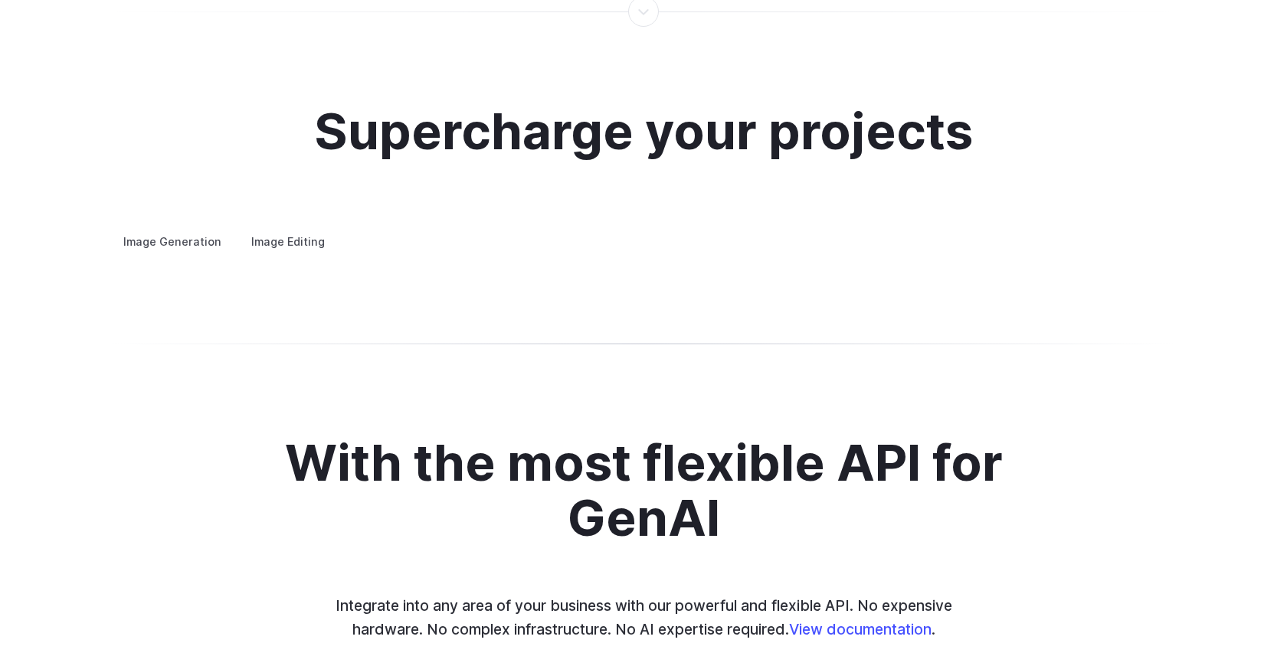
scroll to position [2784, 0]
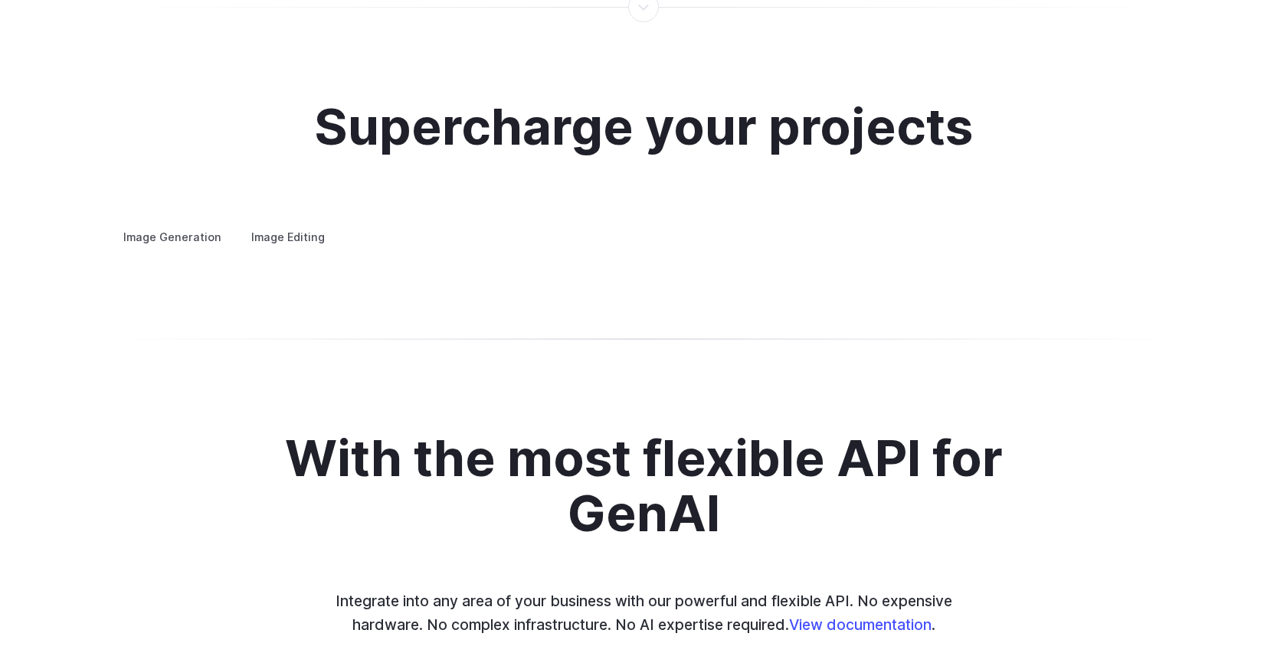
click at [0, 0] on details "Concept design Quickly ideate and polish new concepts, from character design, t…" at bounding box center [0, 0] width 0 height 0
click at [0, 0] on summary "Concept design" at bounding box center [0, 0] width 0 height 0
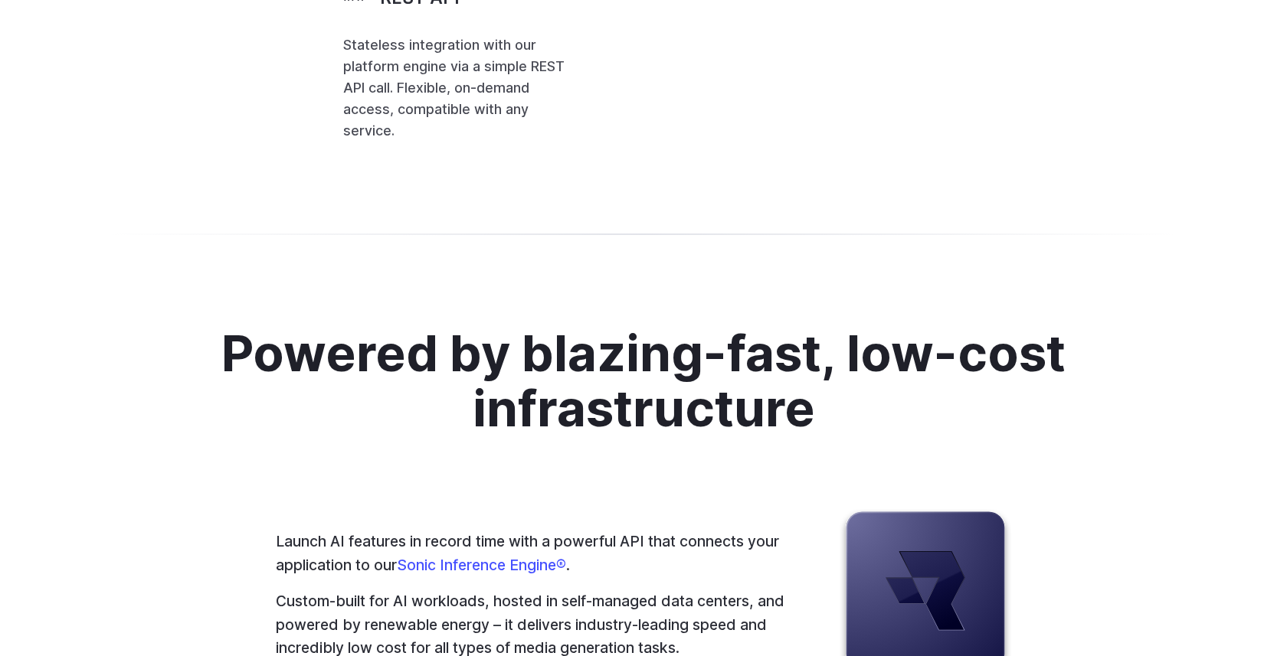
scroll to position [3564, 0]
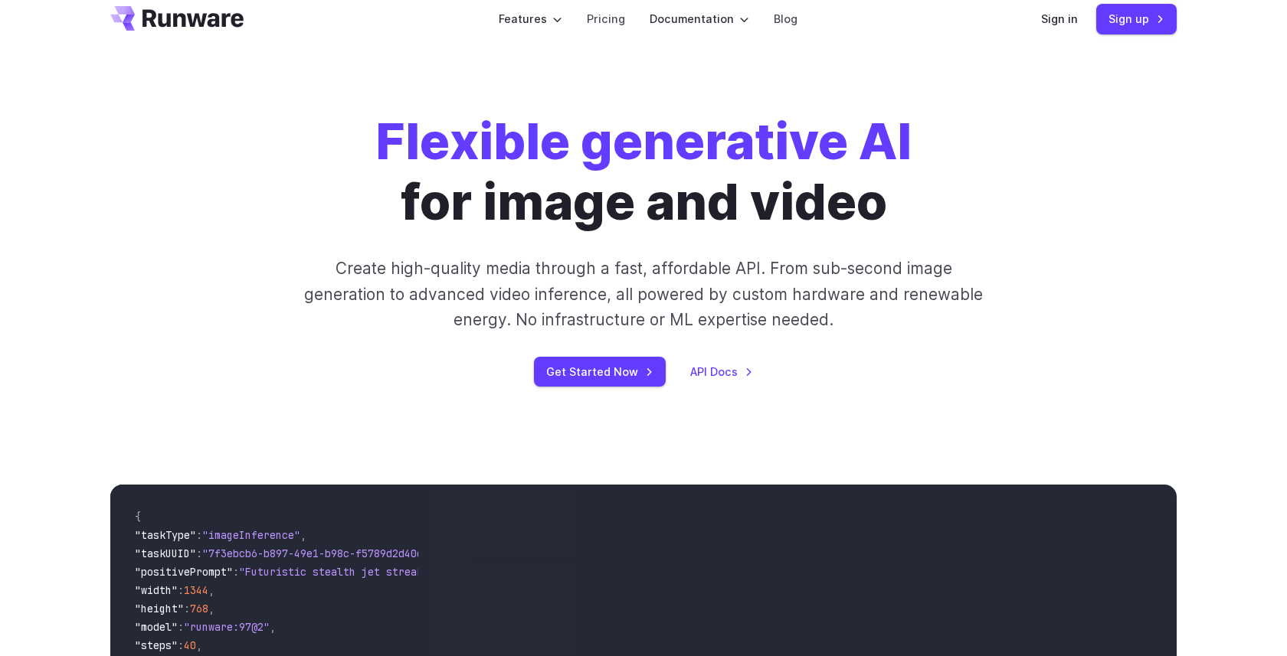
scroll to position [0, 0]
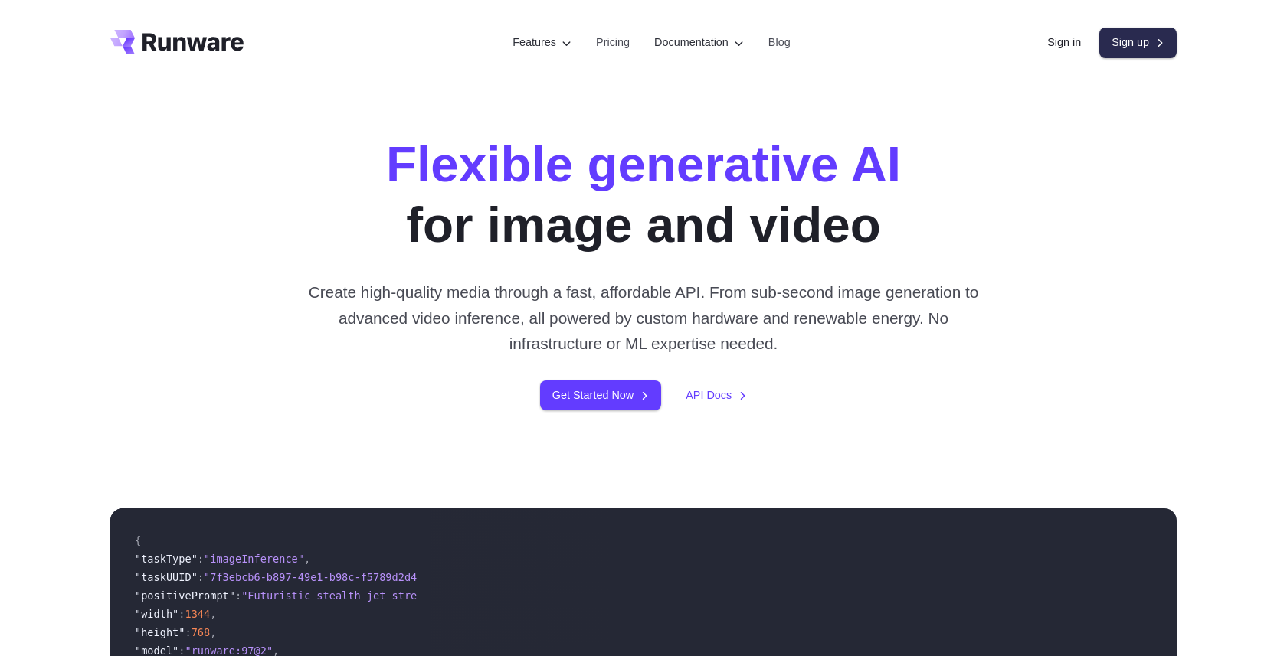
click at [1145, 34] on link "Sign up" at bounding box center [1137, 43] width 77 height 30
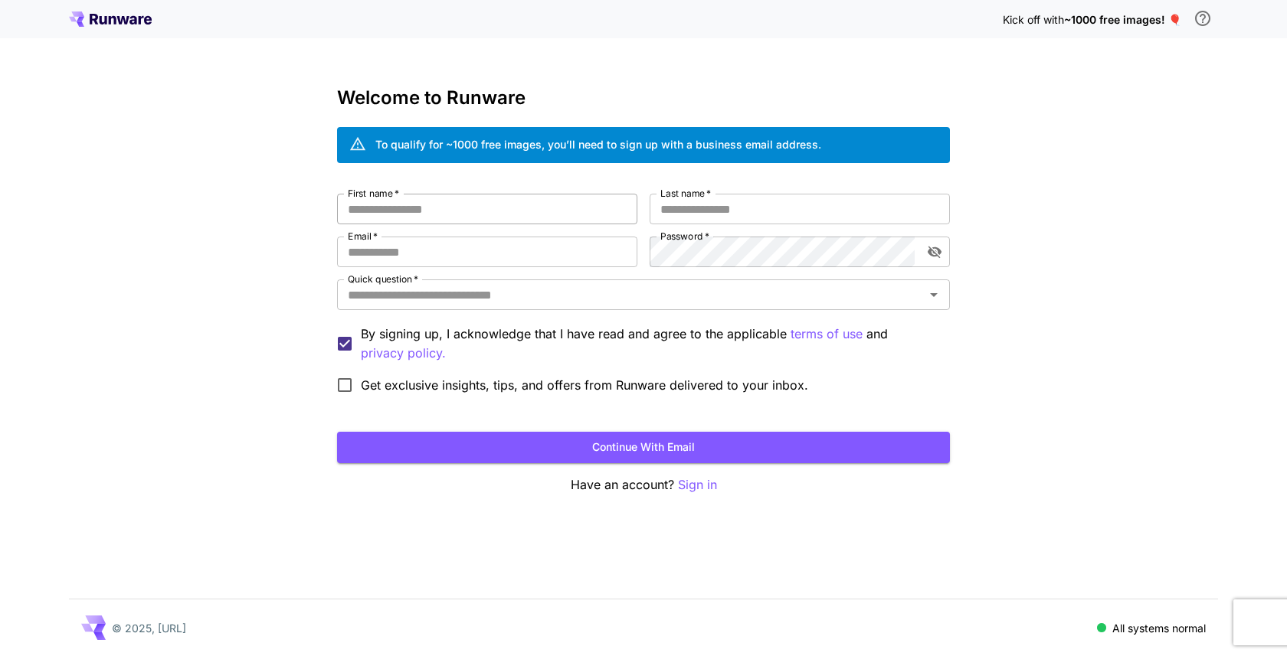
click at [551, 212] on input "First name   *" at bounding box center [487, 209] width 300 height 31
click at [718, 450] on button "Continue with email" at bounding box center [643, 447] width 613 height 31
click at [439, 214] on input "First name   *" at bounding box center [487, 209] width 300 height 31
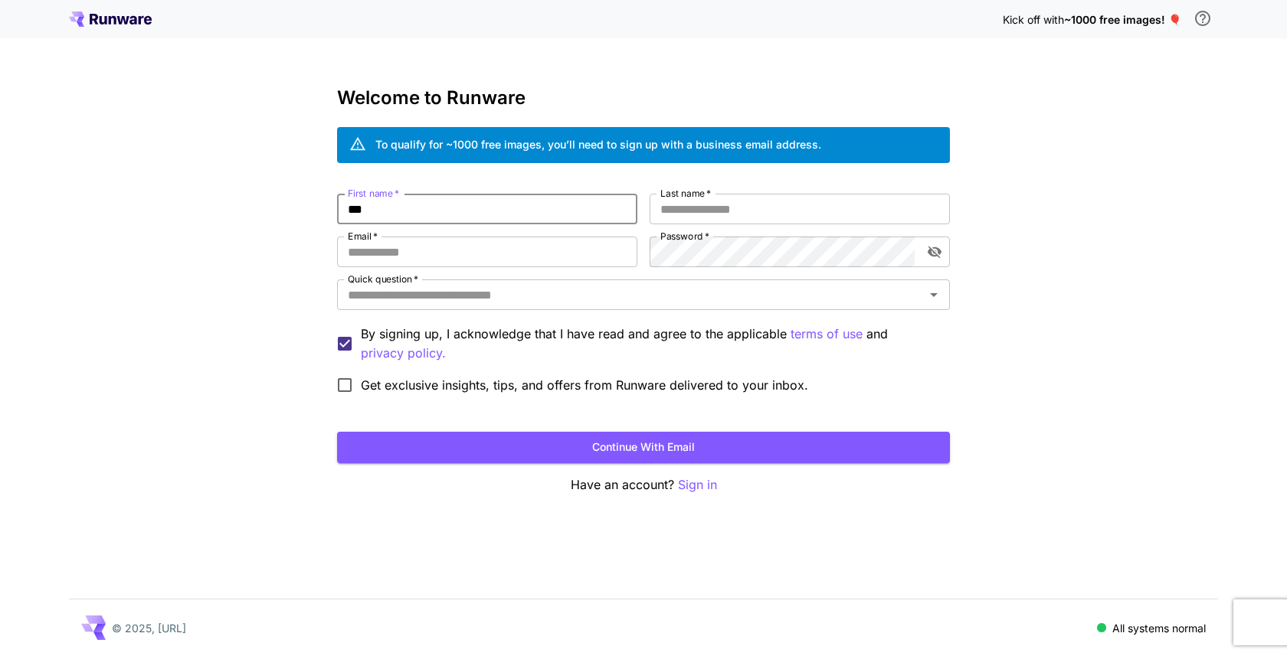
type input "***"
type input "*****"
type input "**********"
click at [940, 296] on icon "Open" at bounding box center [933, 295] width 18 height 18
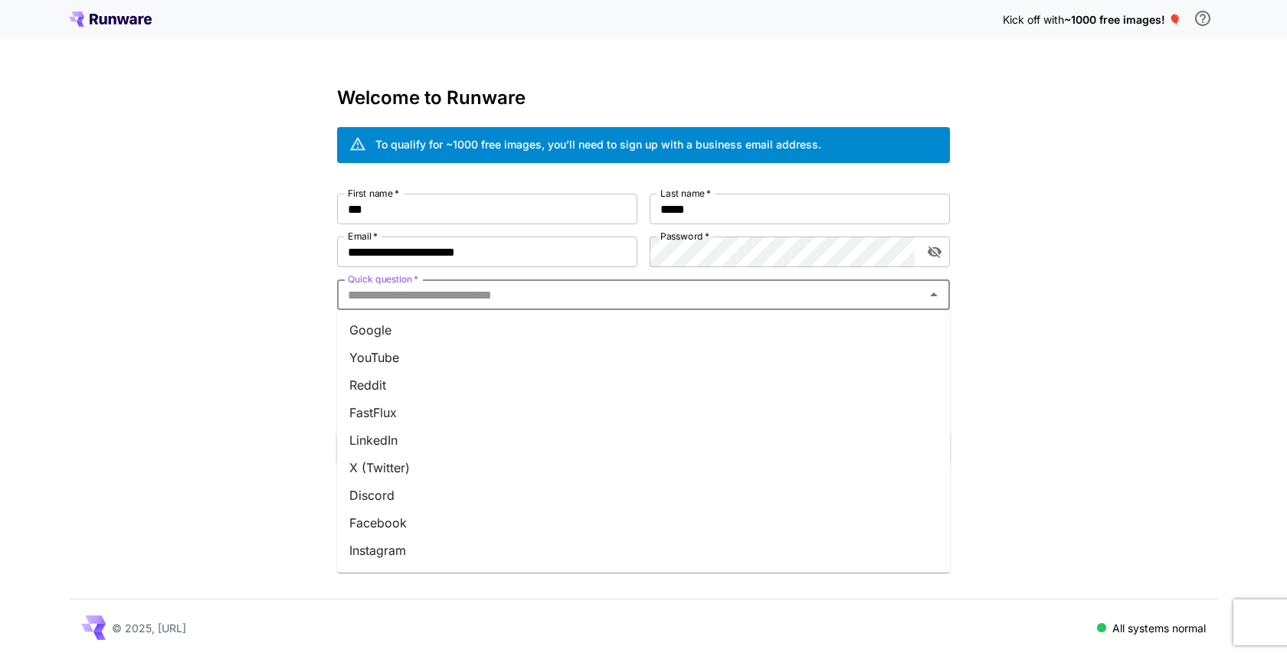
click at [497, 336] on li "Google" at bounding box center [643, 330] width 613 height 28
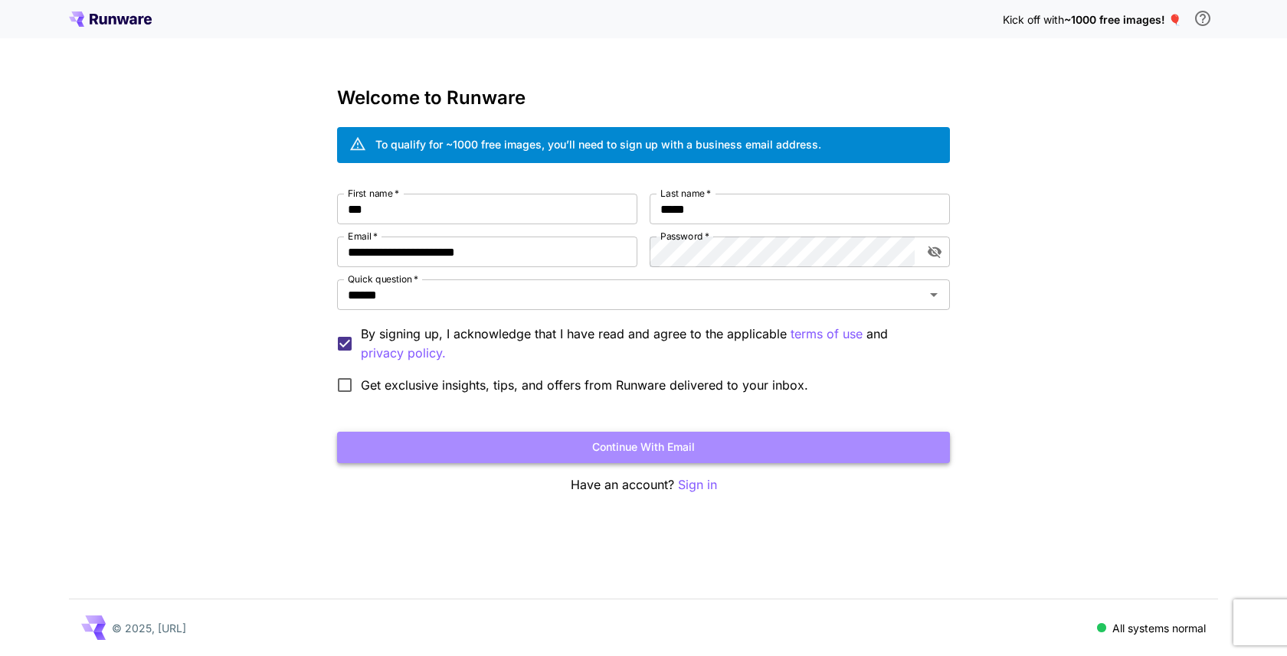
click at [602, 438] on button "Continue with email" at bounding box center [643, 447] width 613 height 31
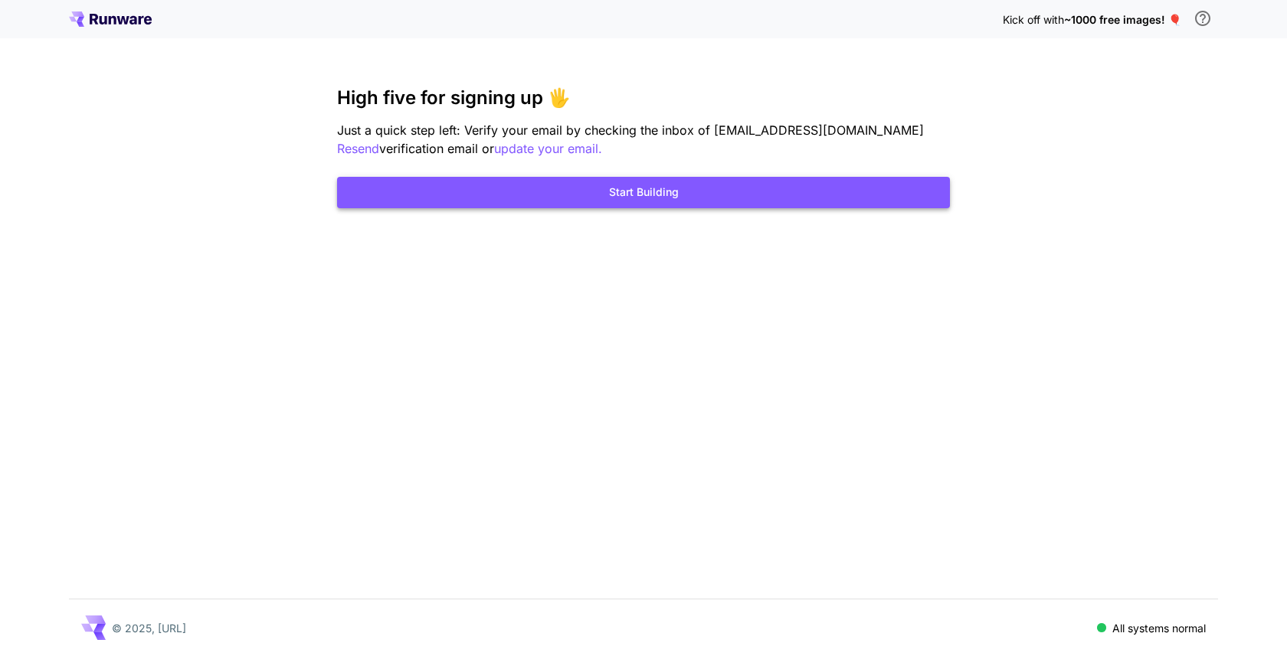
click at [811, 197] on button "Start Building" at bounding box center [643, 192] width 613 height 31
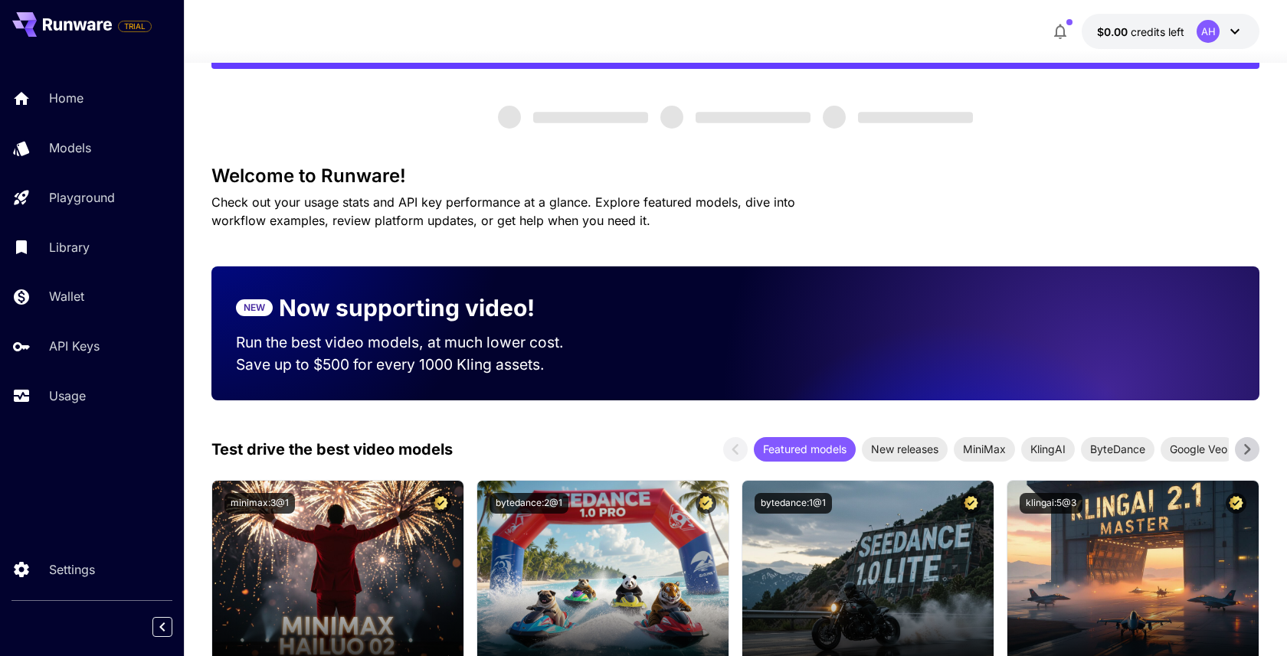
scroll to position [60, 0]
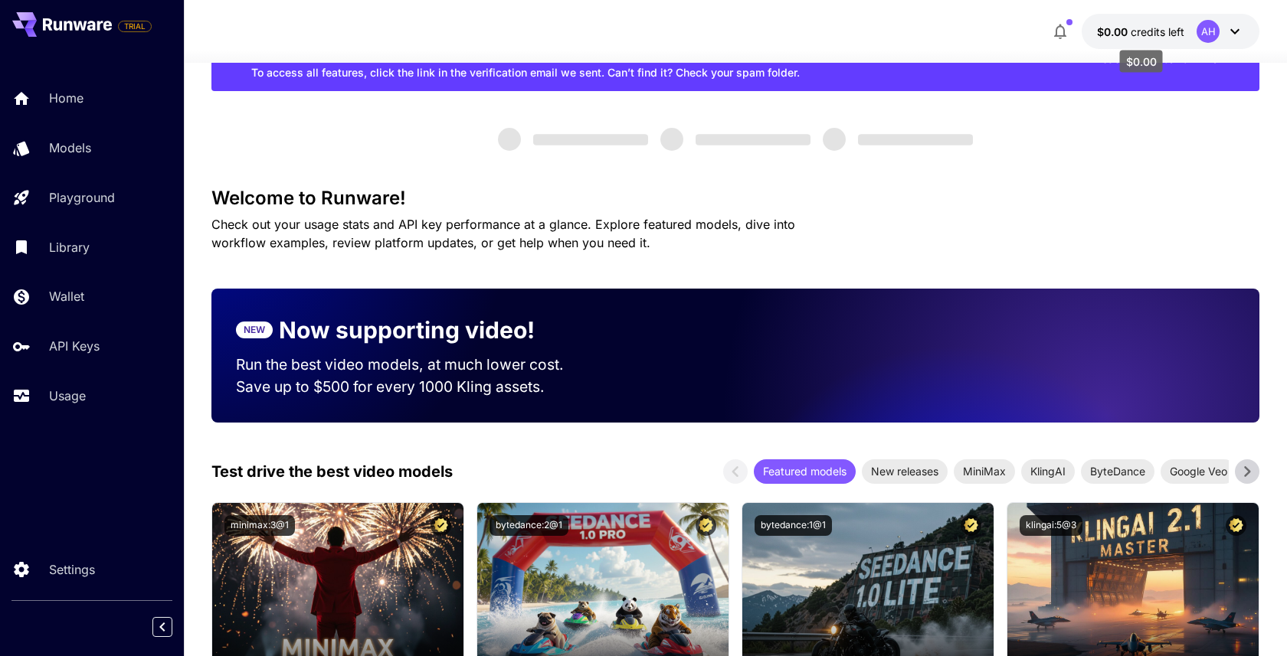
click at [1154, 28] on span "credits left" at bounding box center [1157, 31] width 54 height 13
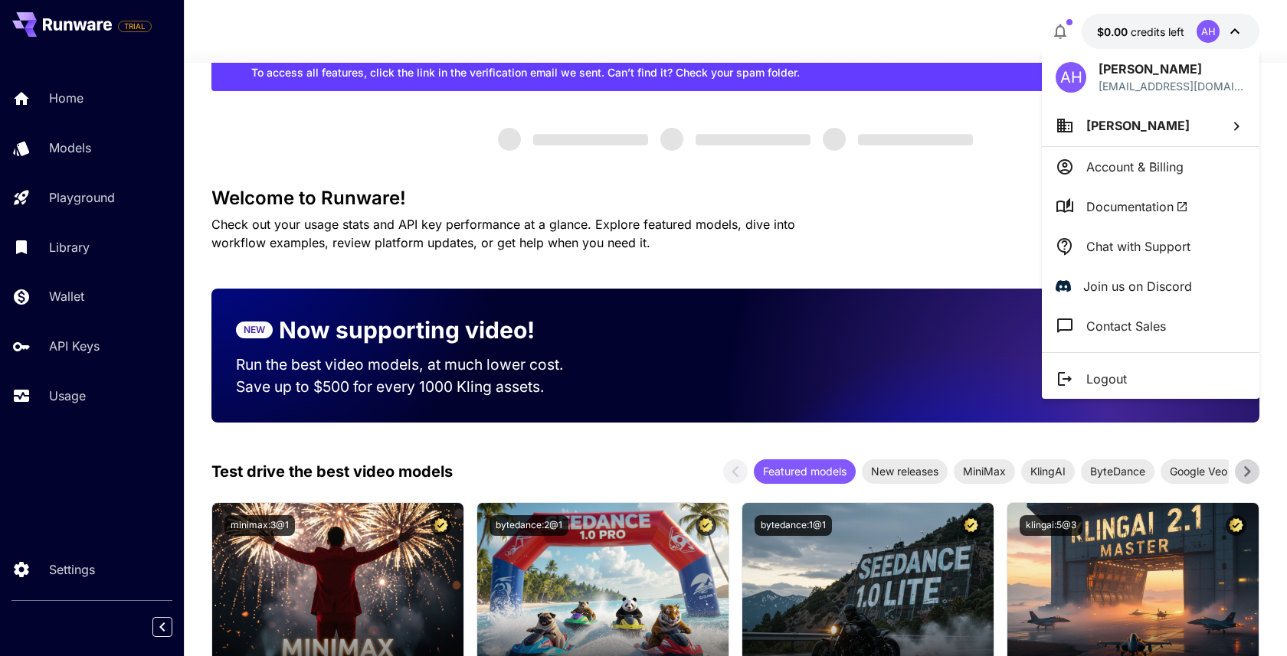
click at [1154, 28] on div at bounding box center [643, 328] width 1287 height 656
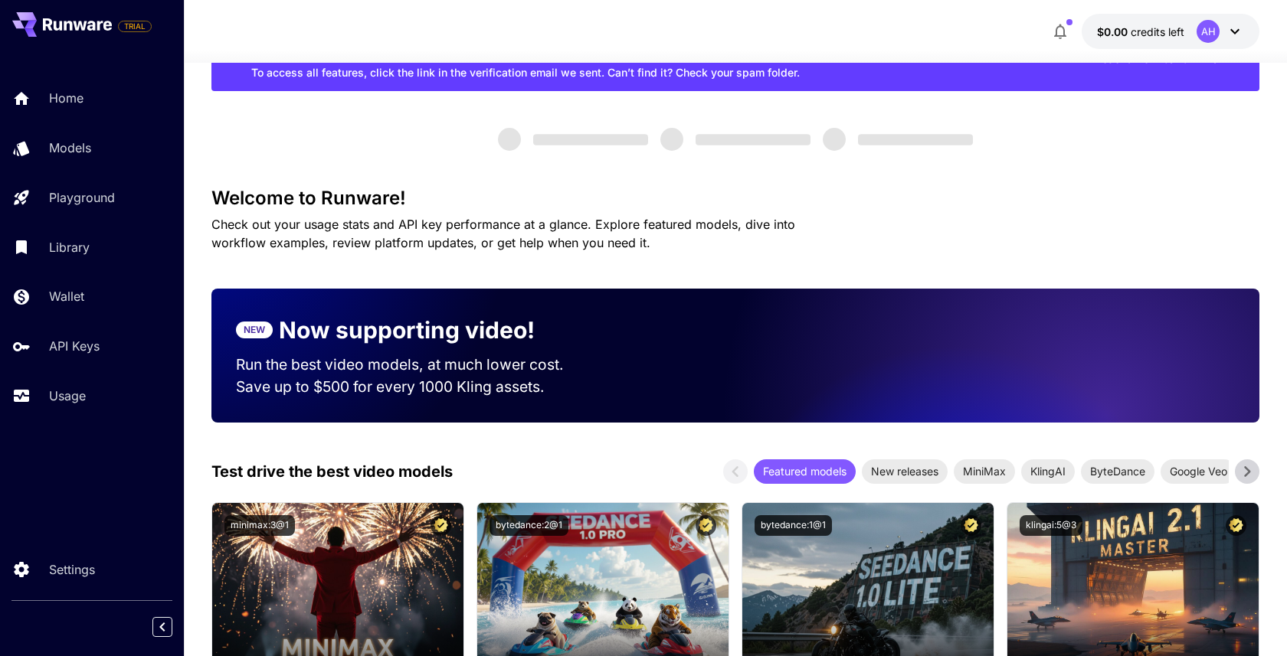
click at [1054, 28] on icon "button" at bounding box center [1060, 31] width 18 height 18
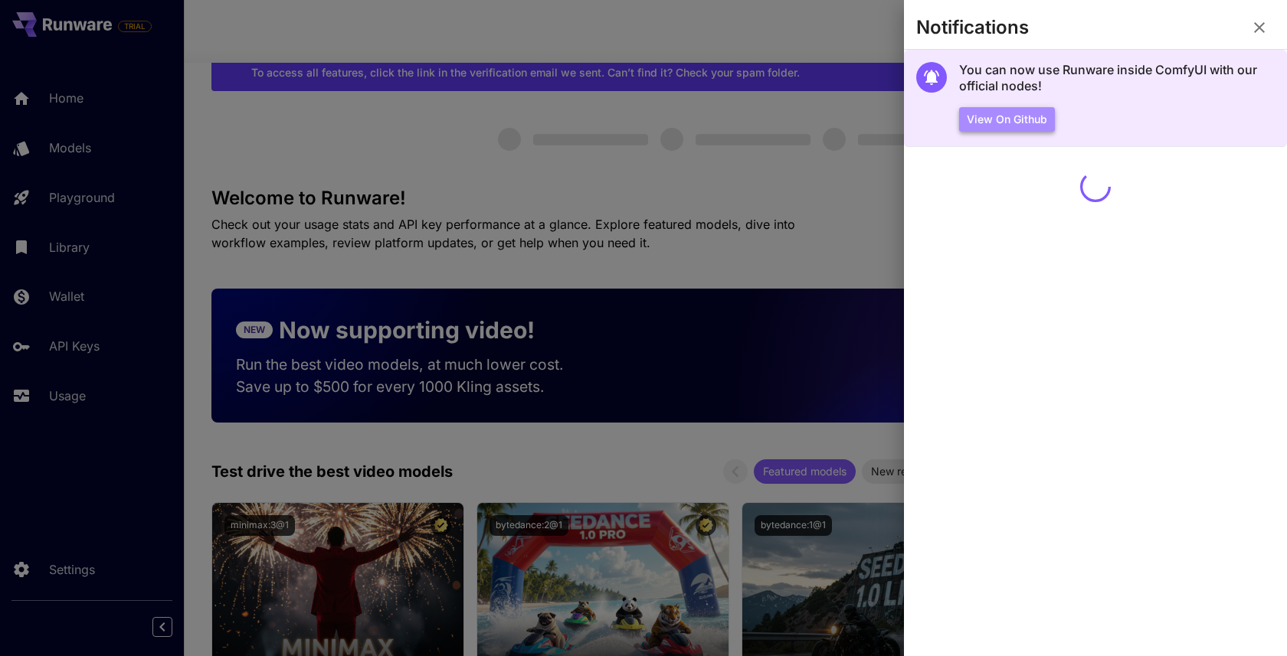
click at [1038, 117] on button "View on Github" at bounding box center [1007, 119] width 96 height 25
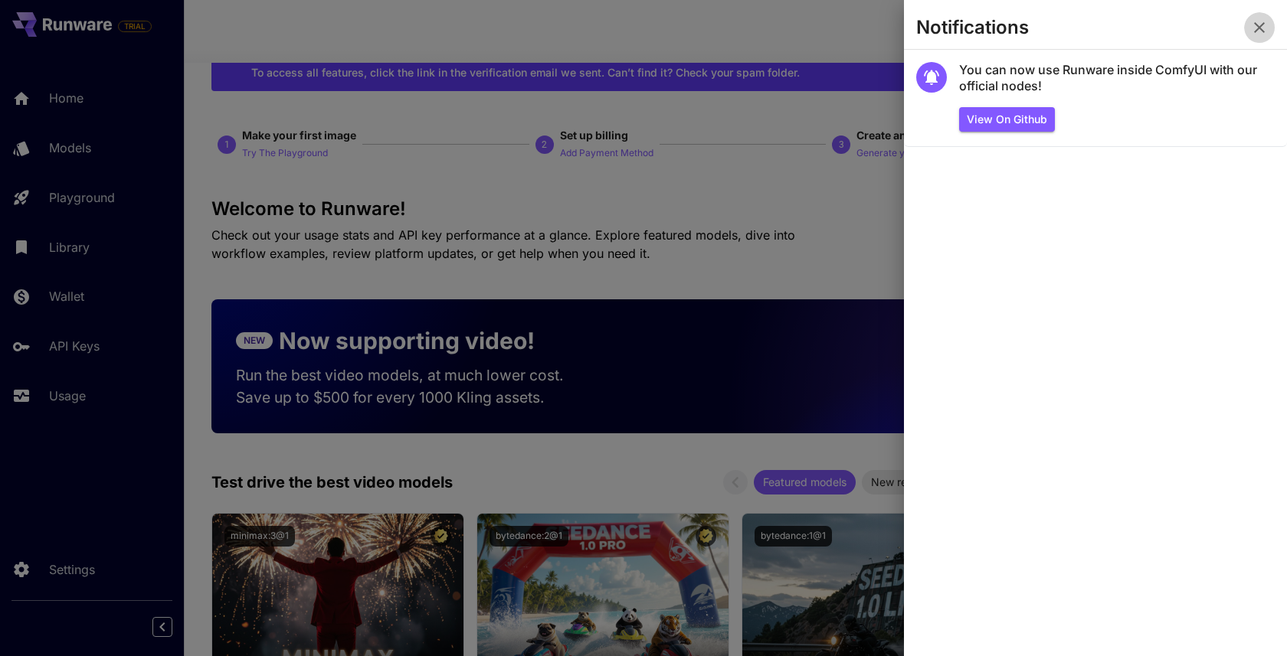
click at [1262, 26] on icon "button" at bounding box center [1259, 27] width 18 height 18
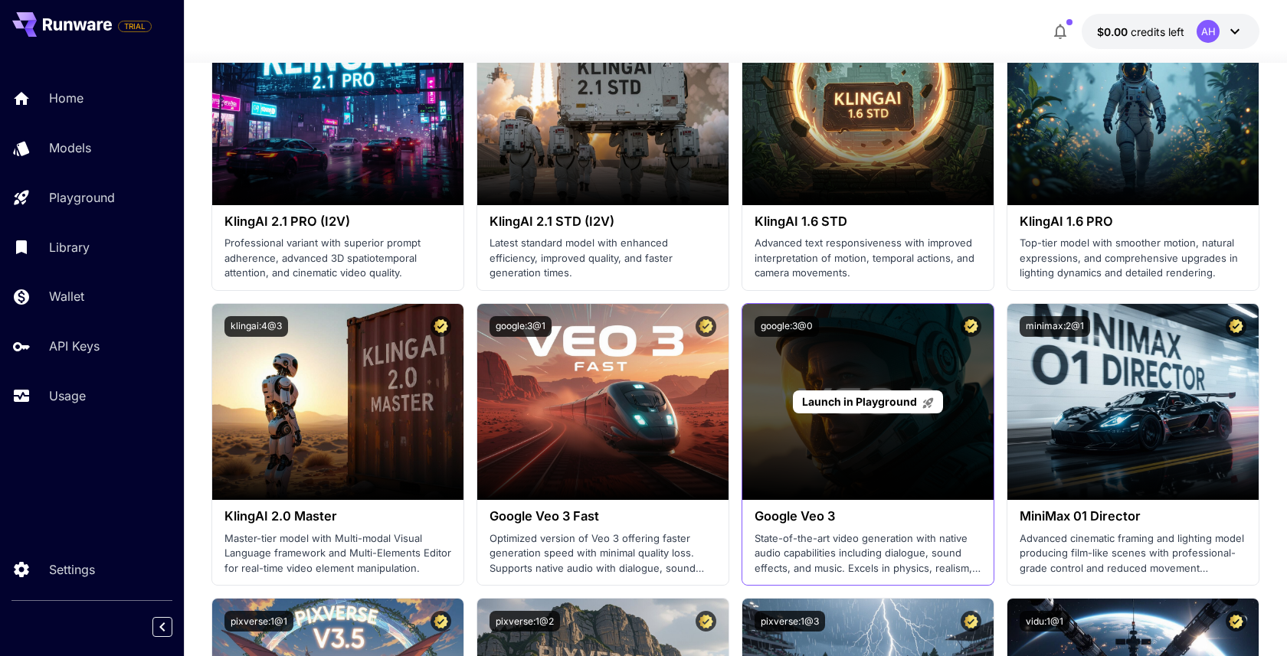
scroll to position [861, 0]
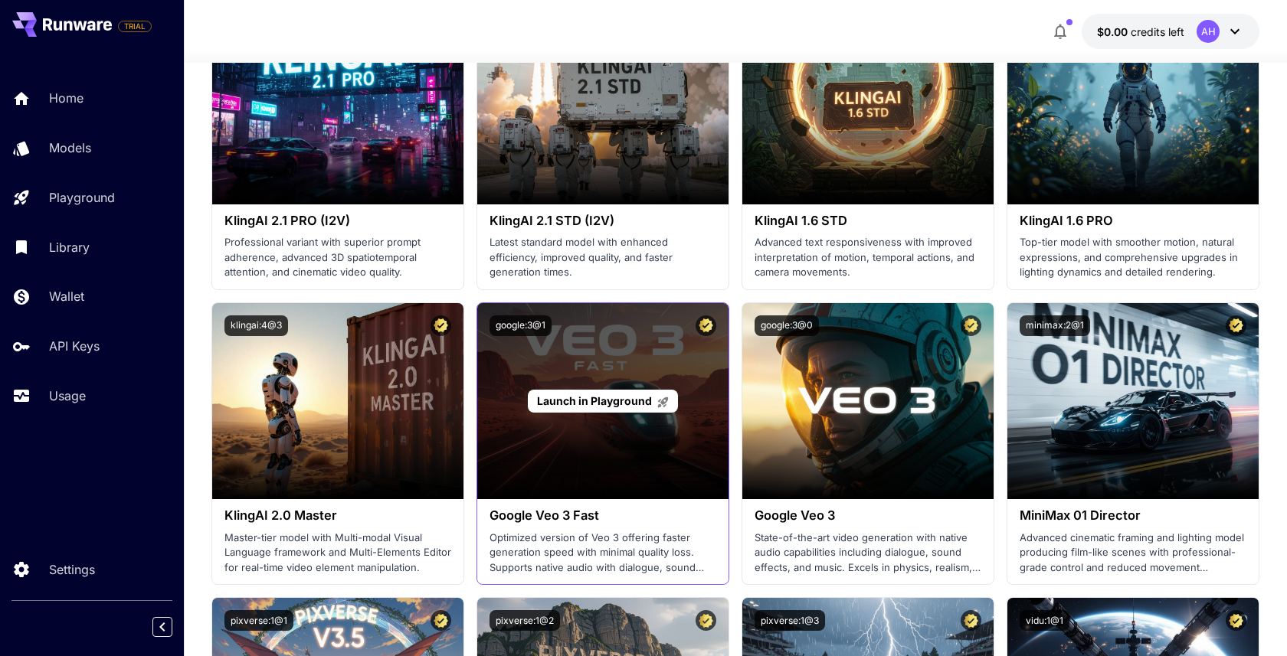
click at [617, 431] on div "Launch in Playground" at bounding box center [602, 401] width 251 height 196
click at [613, 408] on p "Launch in Playground" at bounding box center [603, 401] width 132 height 16
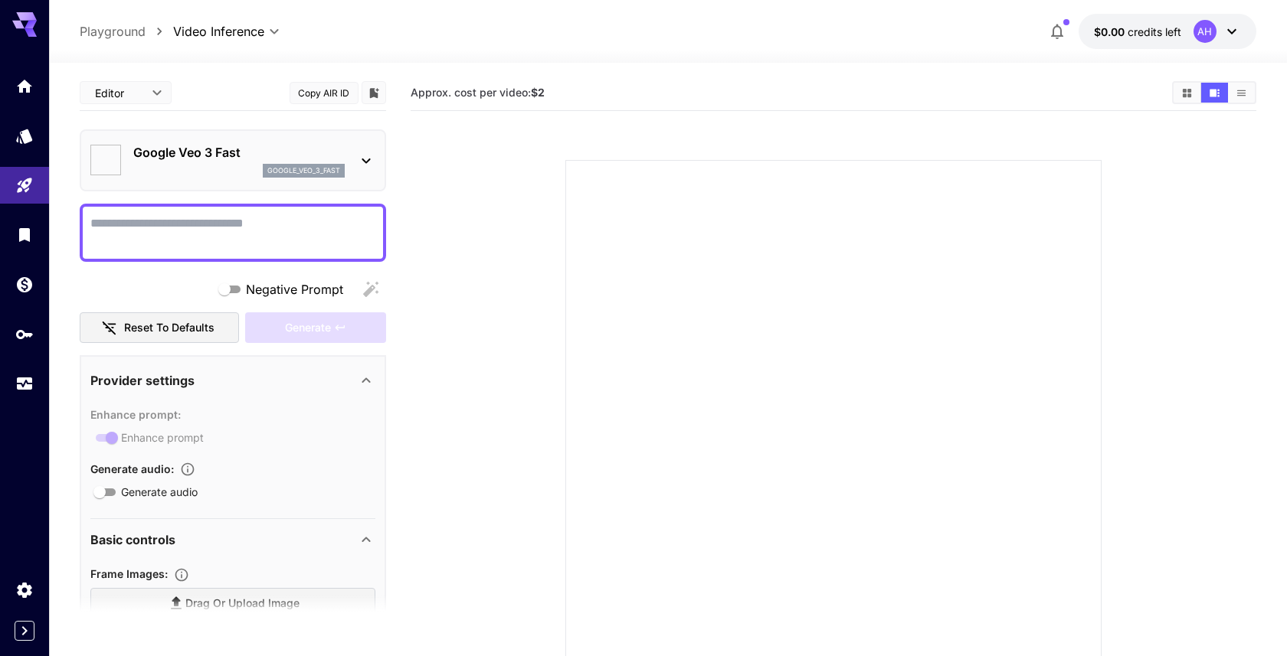
type input "*"
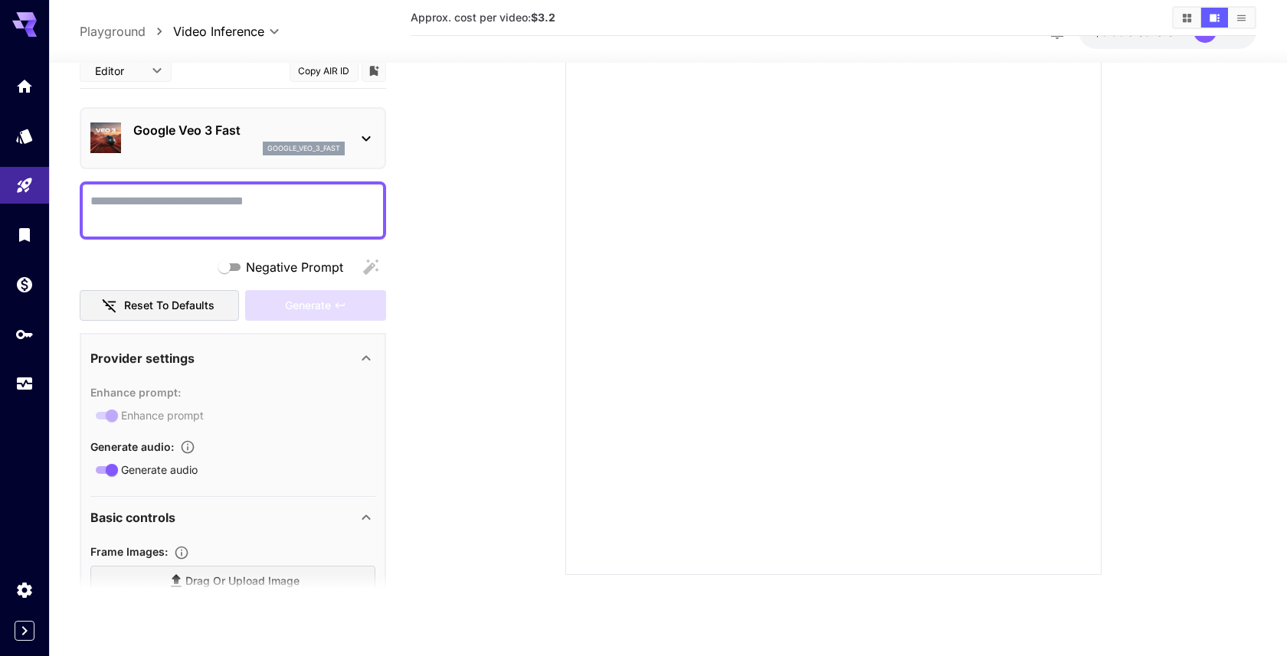
scroll to position [624, 0]
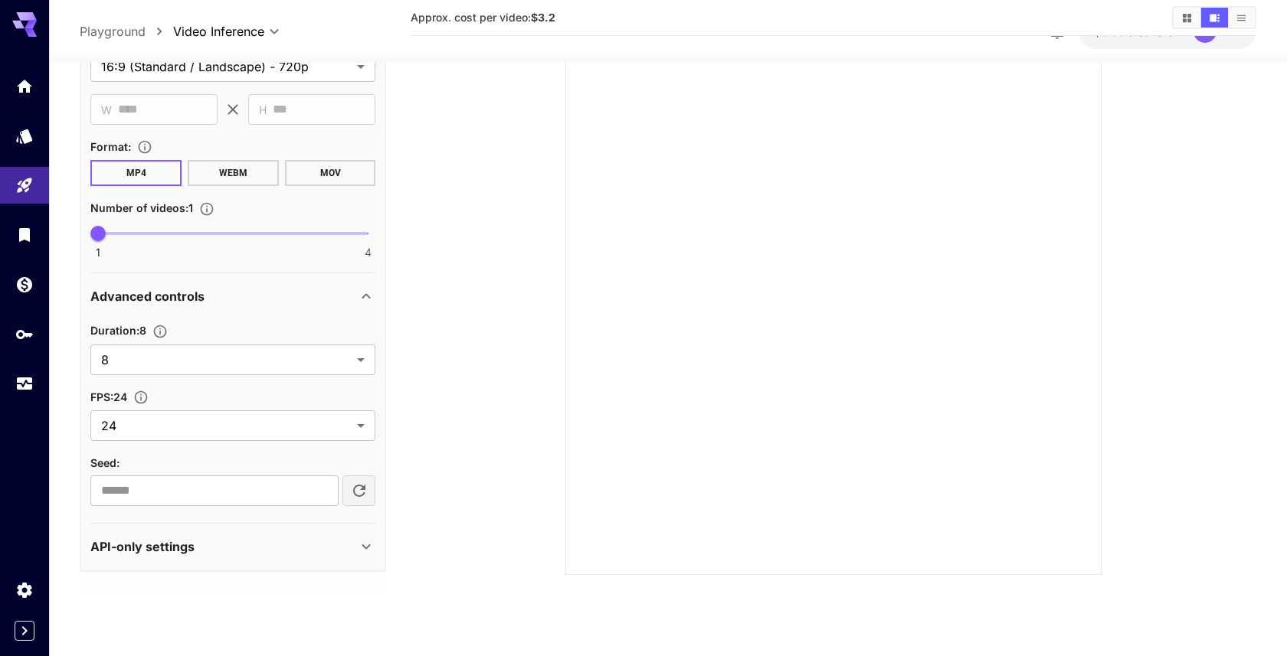
click at [261, 545] on div "API-only settings" at bounding box center [223, 547] width 266 height 18
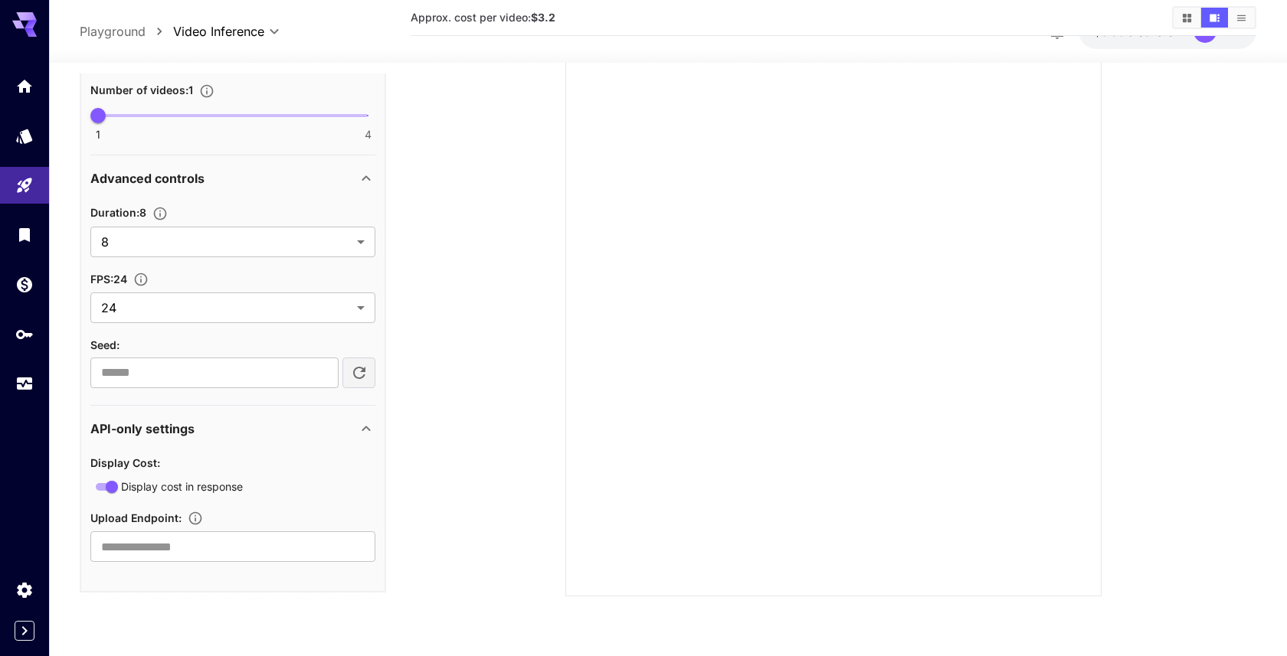
scroll to position [0, 0]
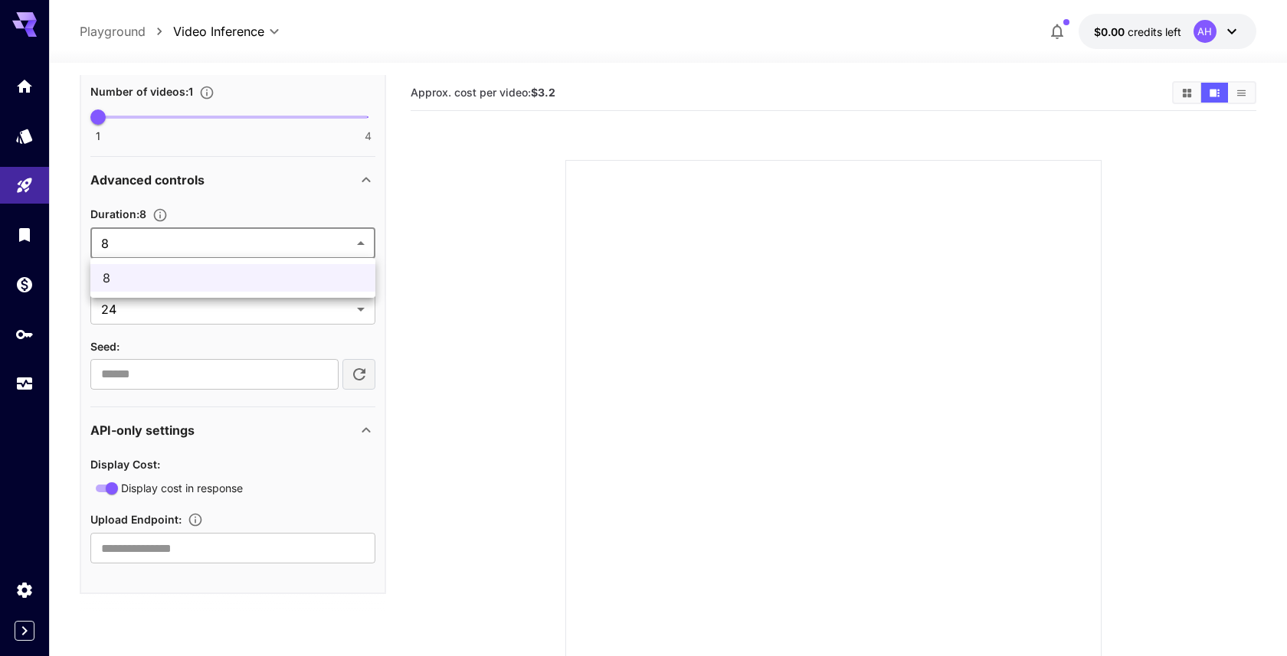
click at [224, 255] on body "**********" at bounding box center [643, 388] width 1287 height 777
click at [224, 255] on div at bounding box center [643, 328] width 1287 height 656
click at [17, 89] on icon "Home" at bounding box center [26, 82] width 18 height 18
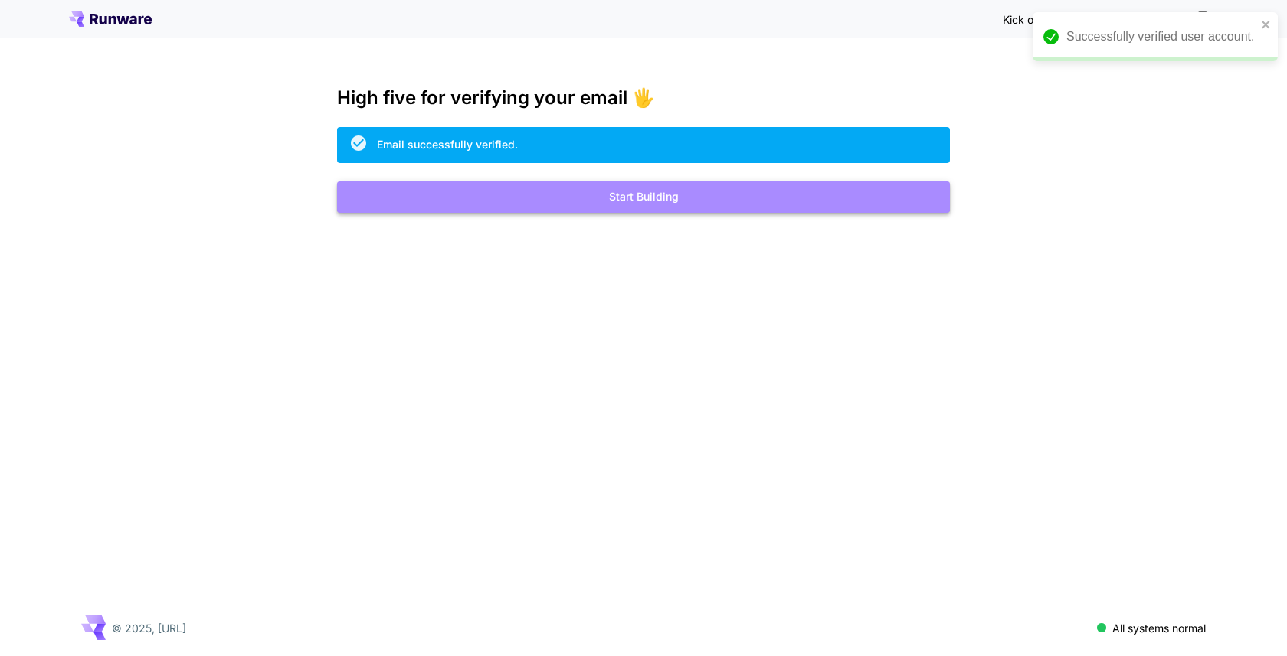
click at [695, 197] on button "Start Building" at bounding box center [643, 196] width 613 height 31
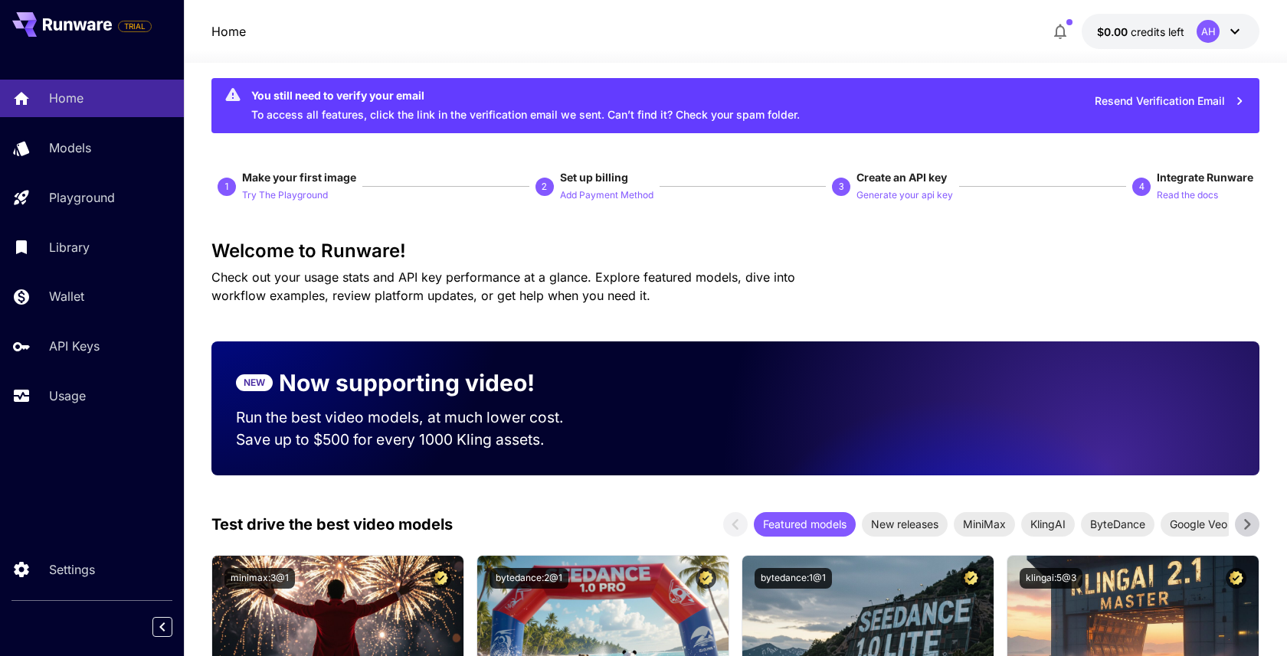
scroll to position [20, 0]
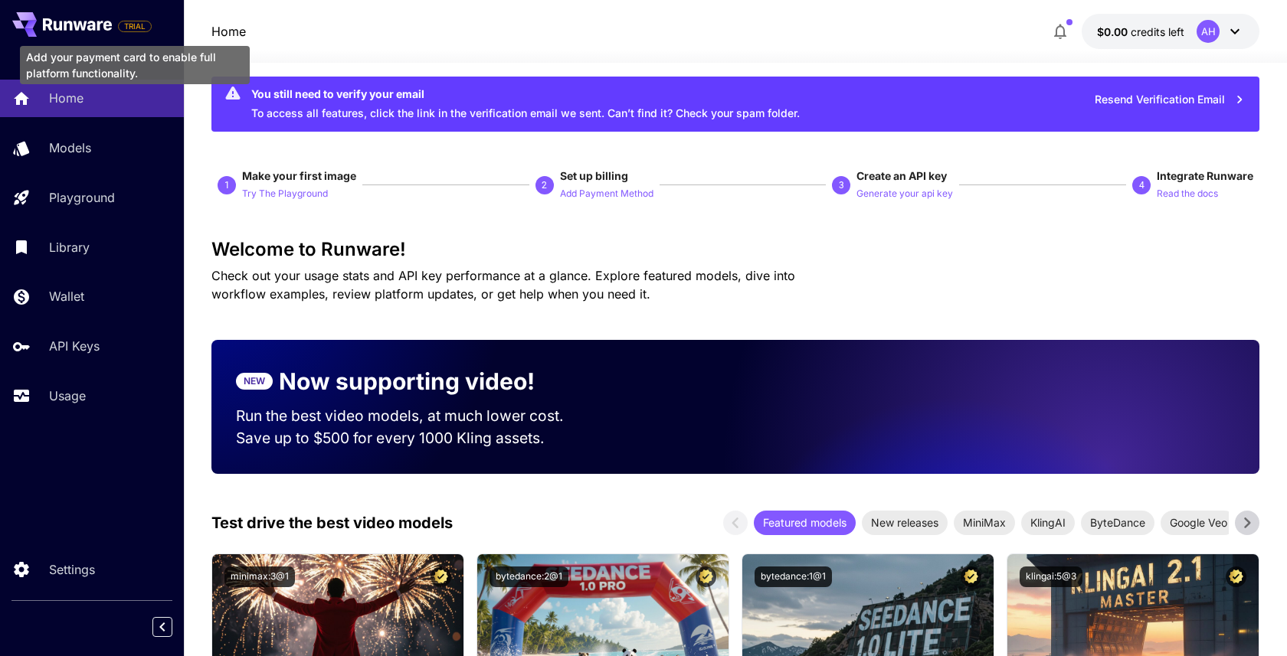
click at [136, 27] on span "TRIAL" at bounding box center [135, 26] width 32 height 11
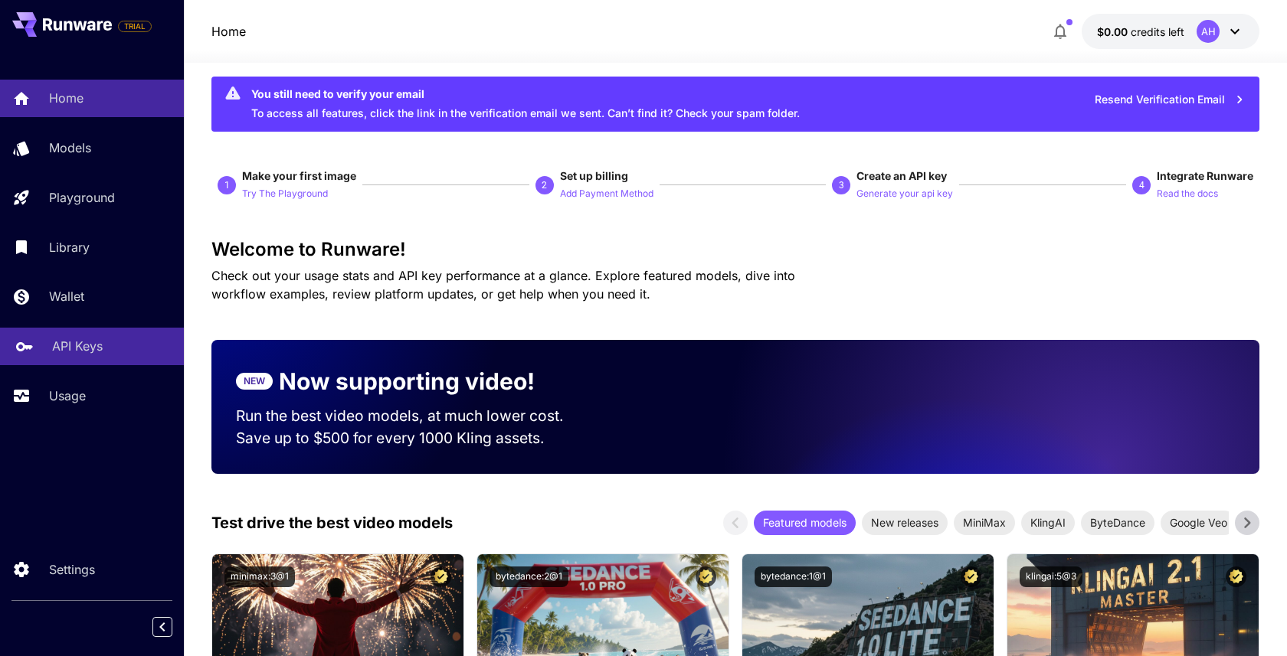
click at [97, 355] on p "API Keys" at bounding box center [77, 346] width 51 height 18
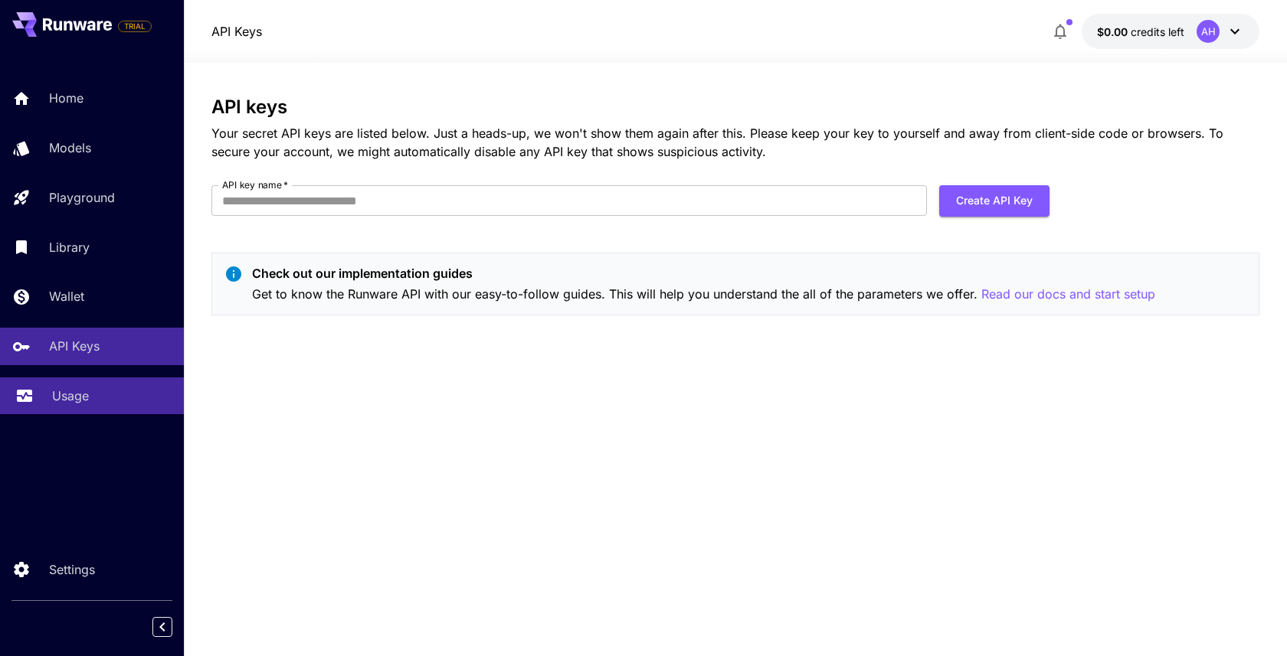
click at [74, 389] on p "Usage" at bounding box center [70, 396] width 37 height 18
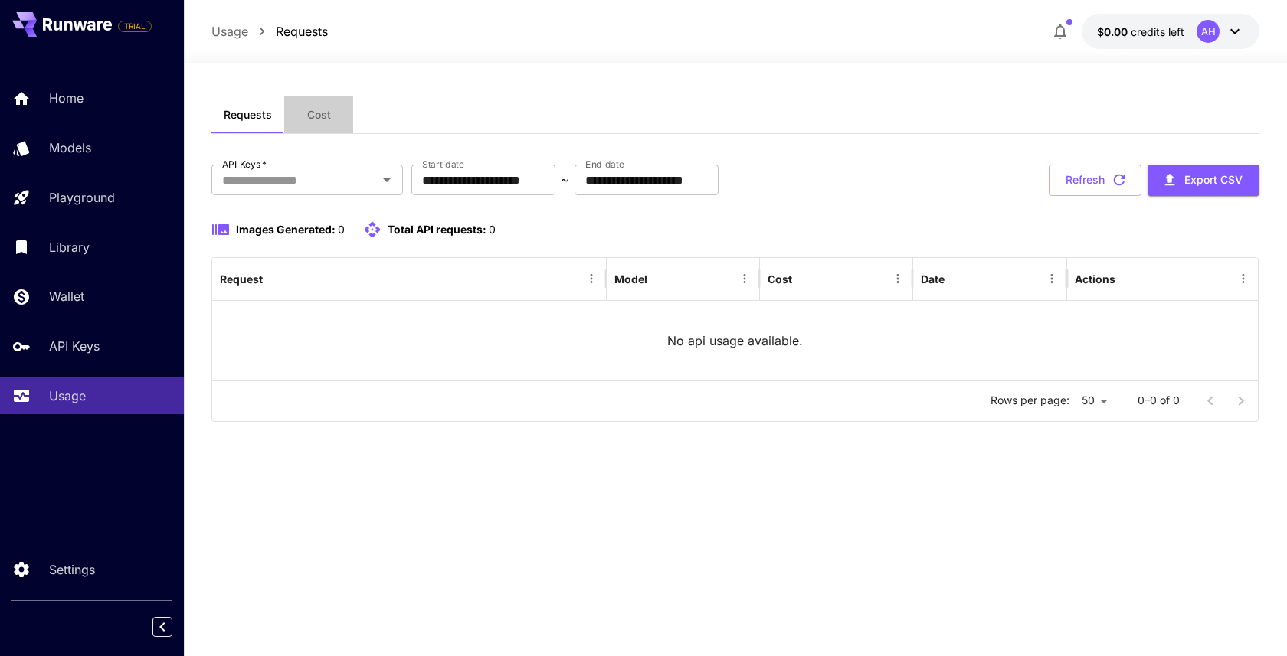
click at [324, 112] on span "Cost" at bounding box center [319, 115] width 24 height 14
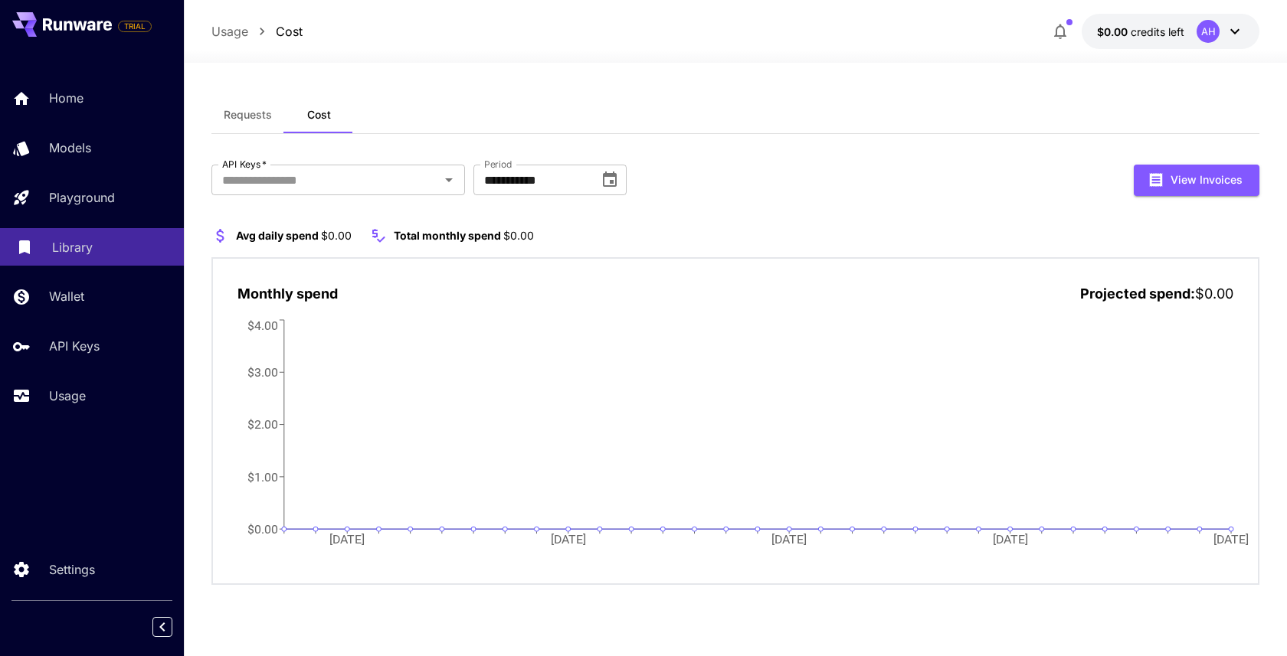
click at [60, 257] on link "Library" at bounding box center [92, 247] width 184 height 38
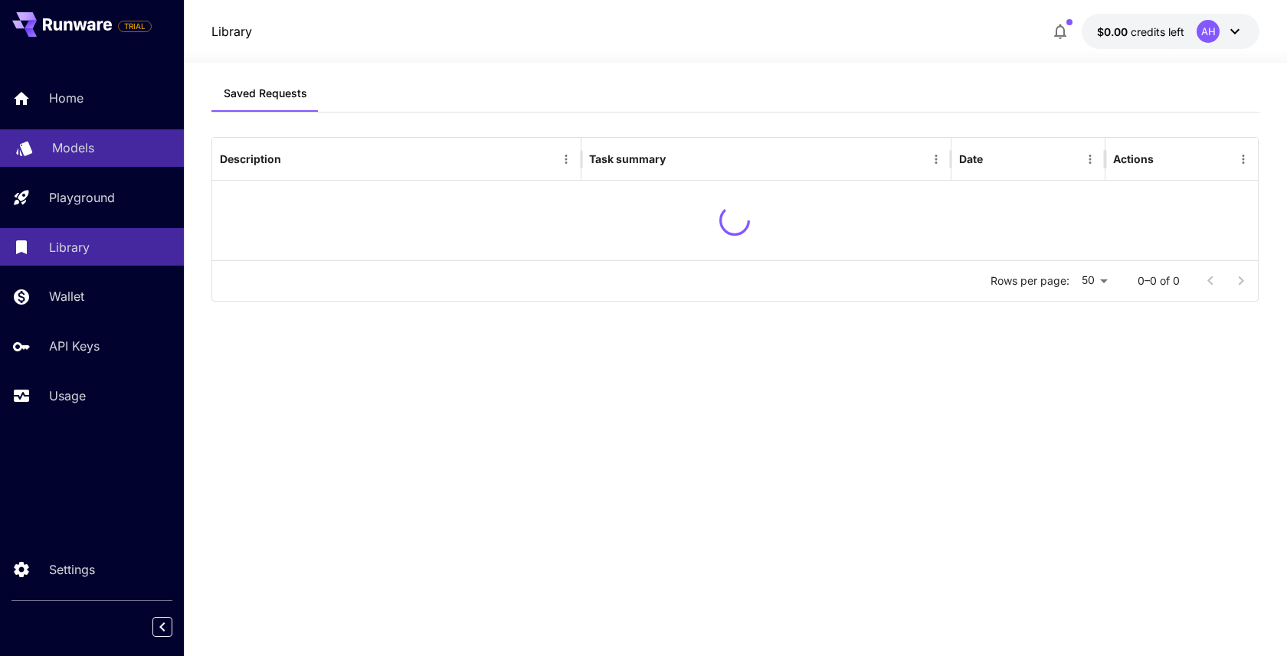
click at [79, 155] on p "Models" at bounding box center [73, 148] width 42 height 18
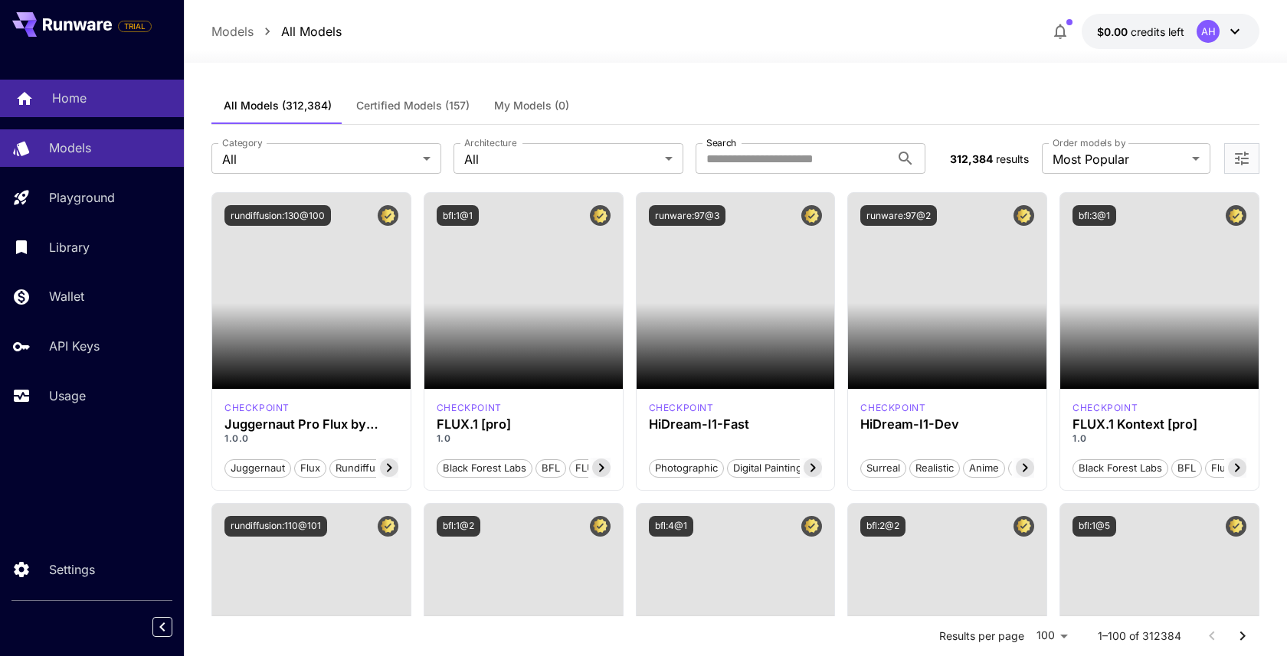
click at [73, 87] on link "Home" at bounding box center [92, 99] width 184 height 38
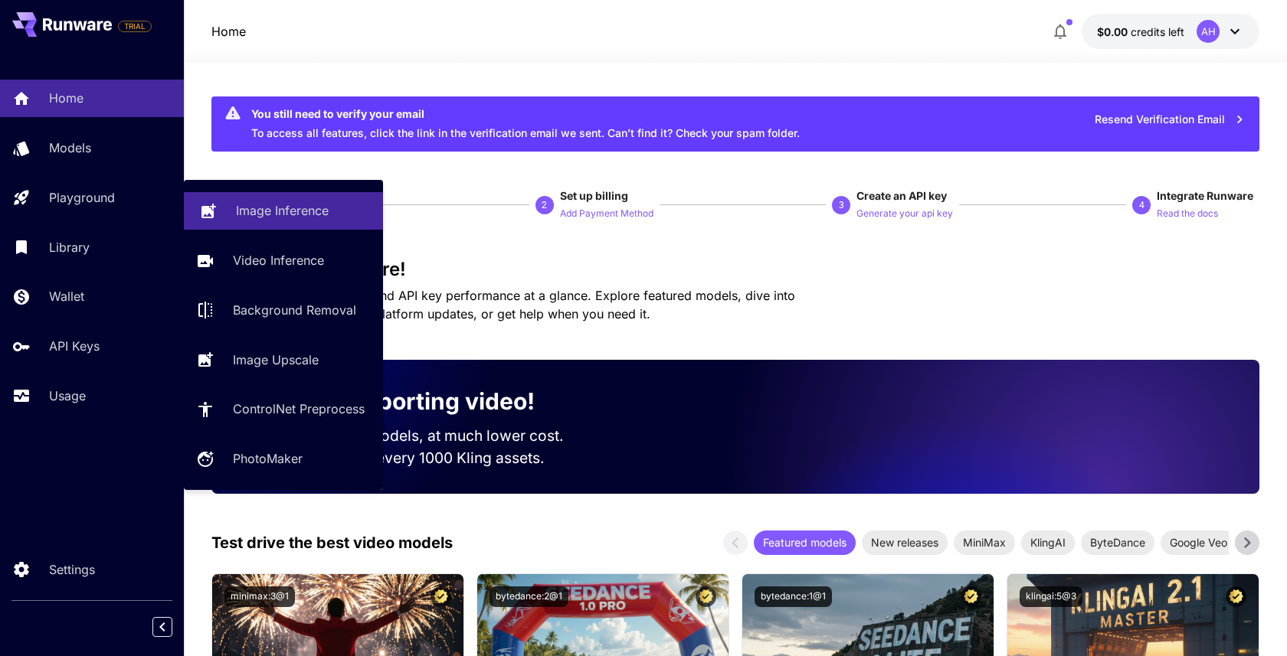
click at [270, 209] on p "Image Inference" at bounding box center [282, 210] width 93 height 18
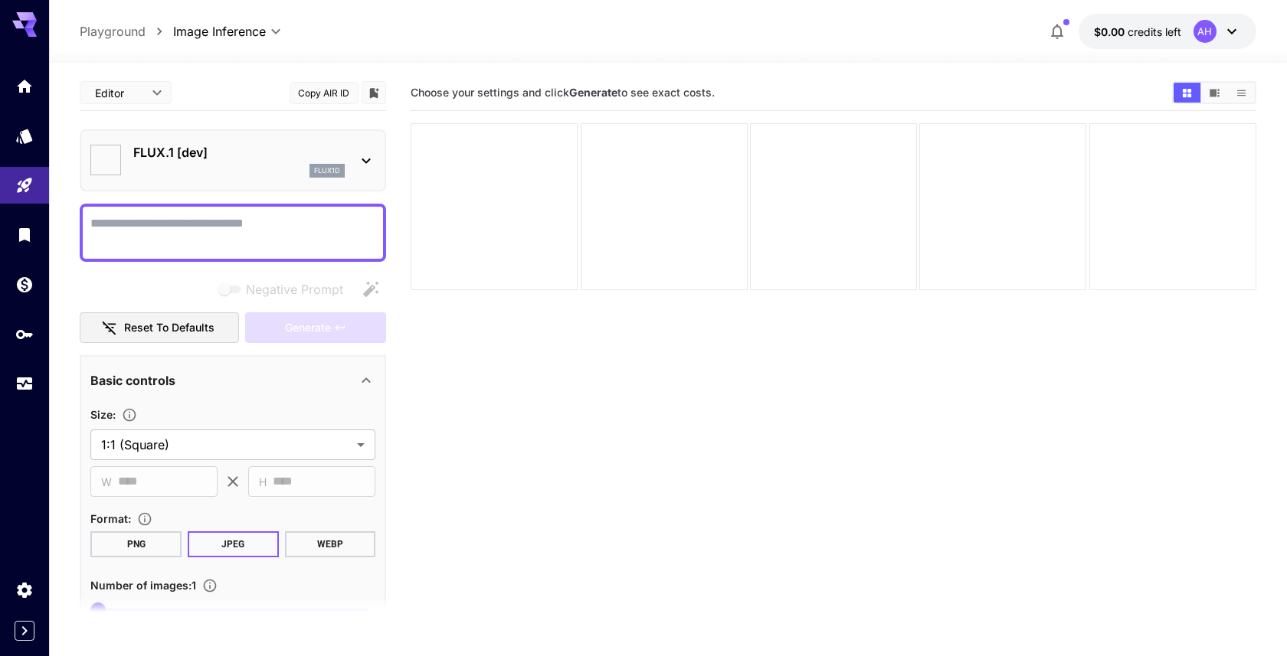
type input "**********"
click at [244, 217] on textarea "Negative Prompt" at bounding box center [232, 232] width 285 height 37
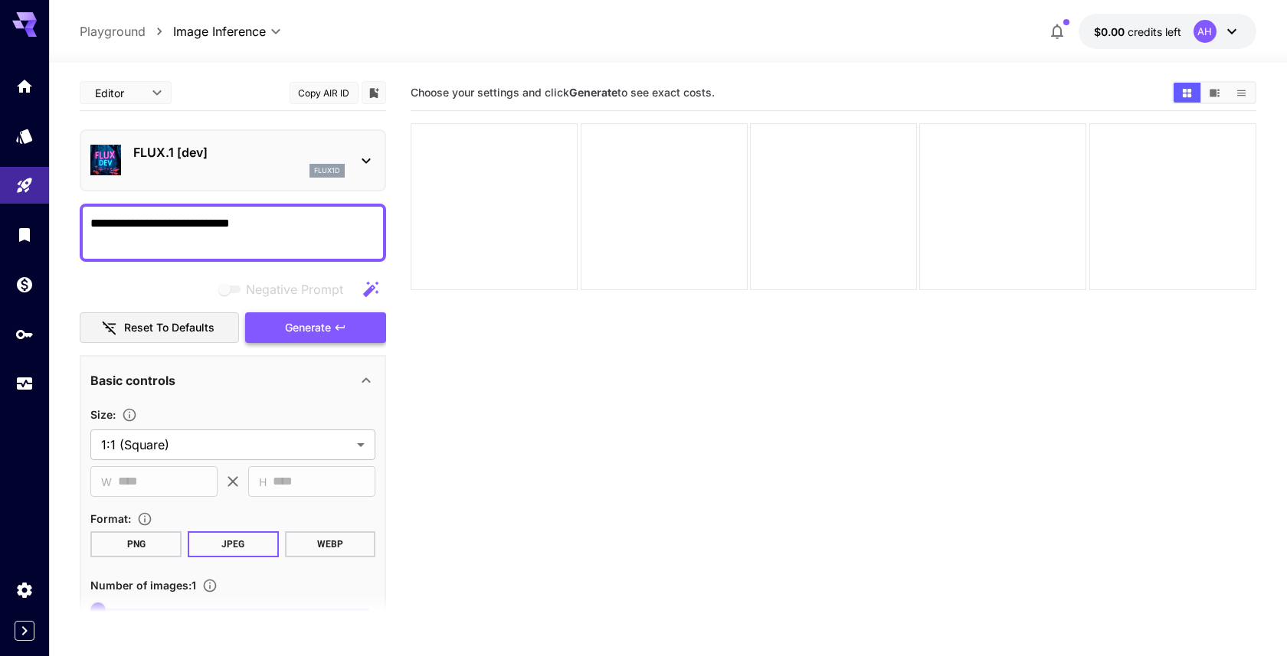
type textarea "**********"
click at [283, 319] on button "Generate" at bounding box center [315, 327] width 141 height 31
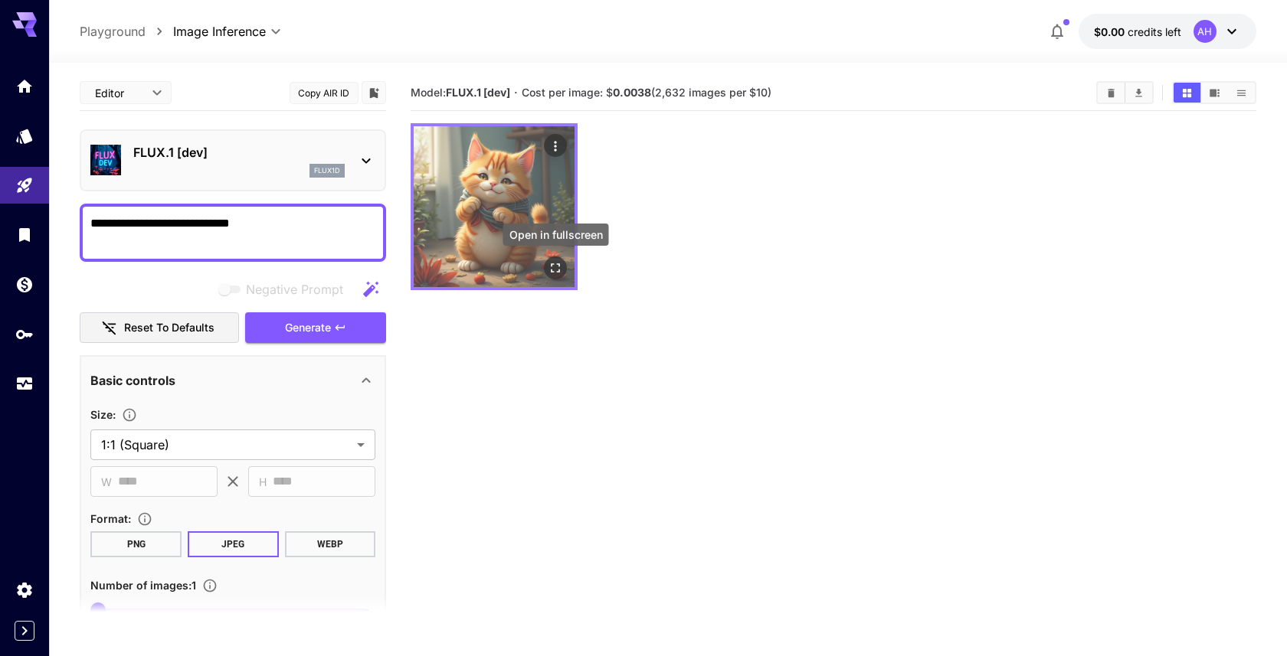
click at [557, 267] on icon "Open in fullscreen" at bounding box center [555, 267] width 15 height 15
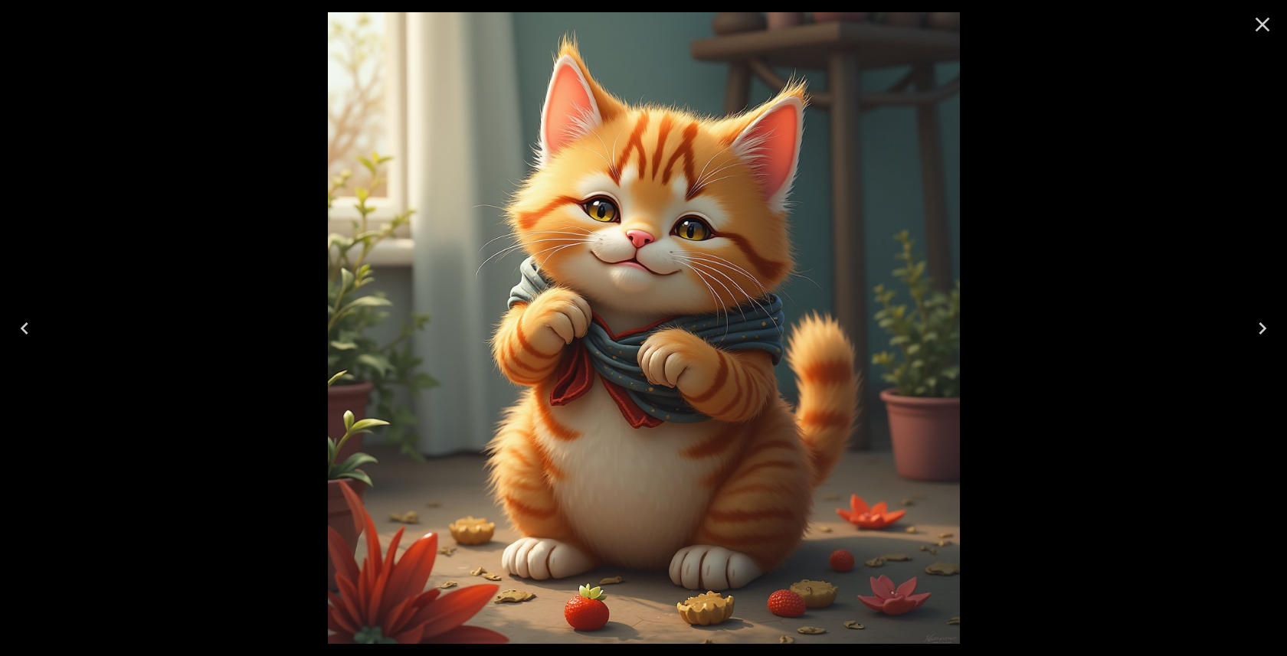
click at [1257, 30] on icon "Close" at bounding box center [1262, 25] width 15 height 15
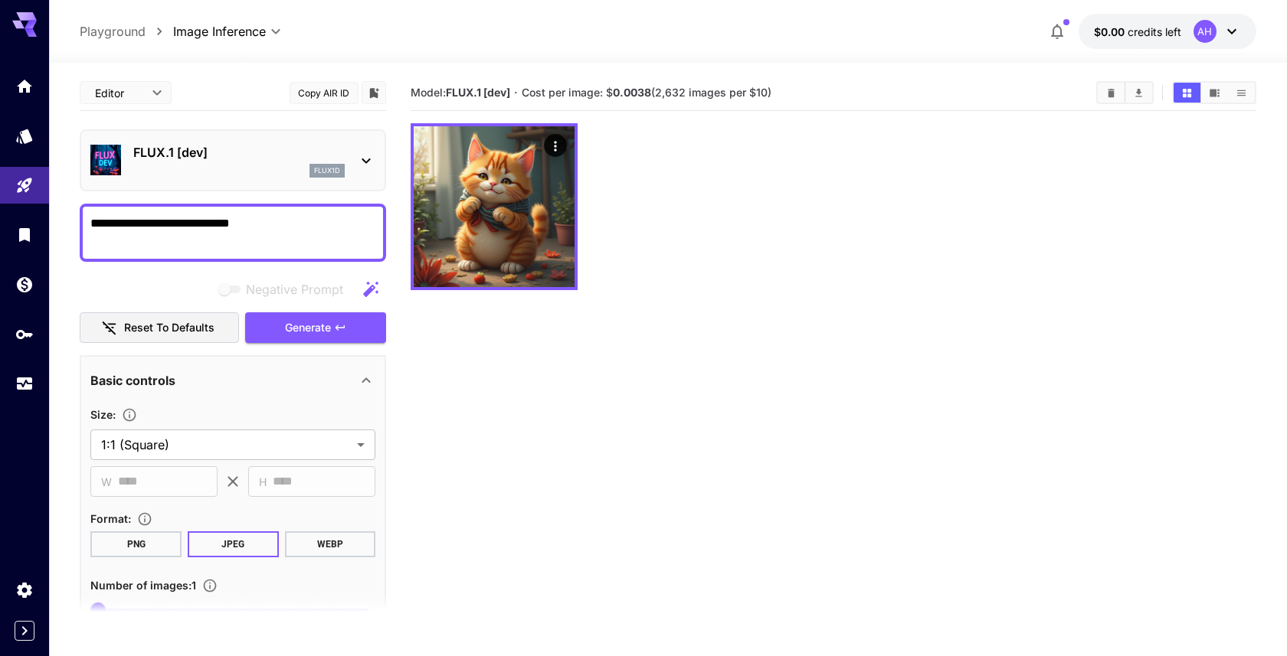
click at [358, 154] on icon at bounding box center [366, 161] width 18 height 18
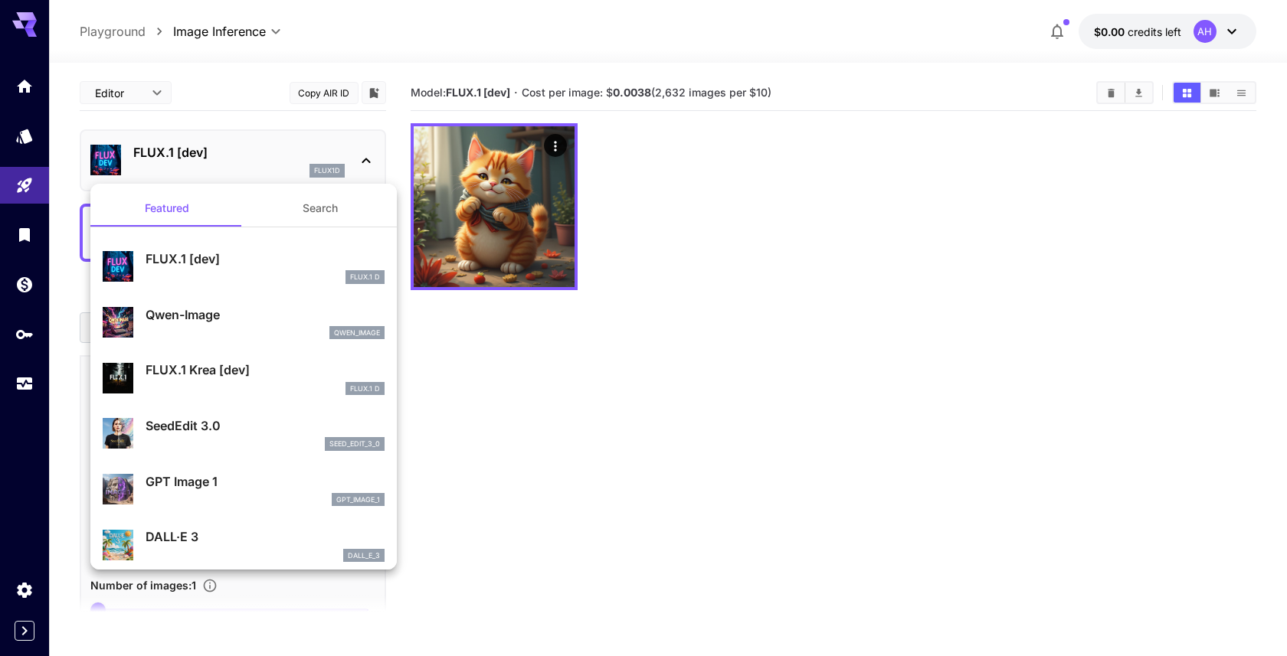
click at [552, 317] on div at bounding box center [643, 328] width 1287 height 656
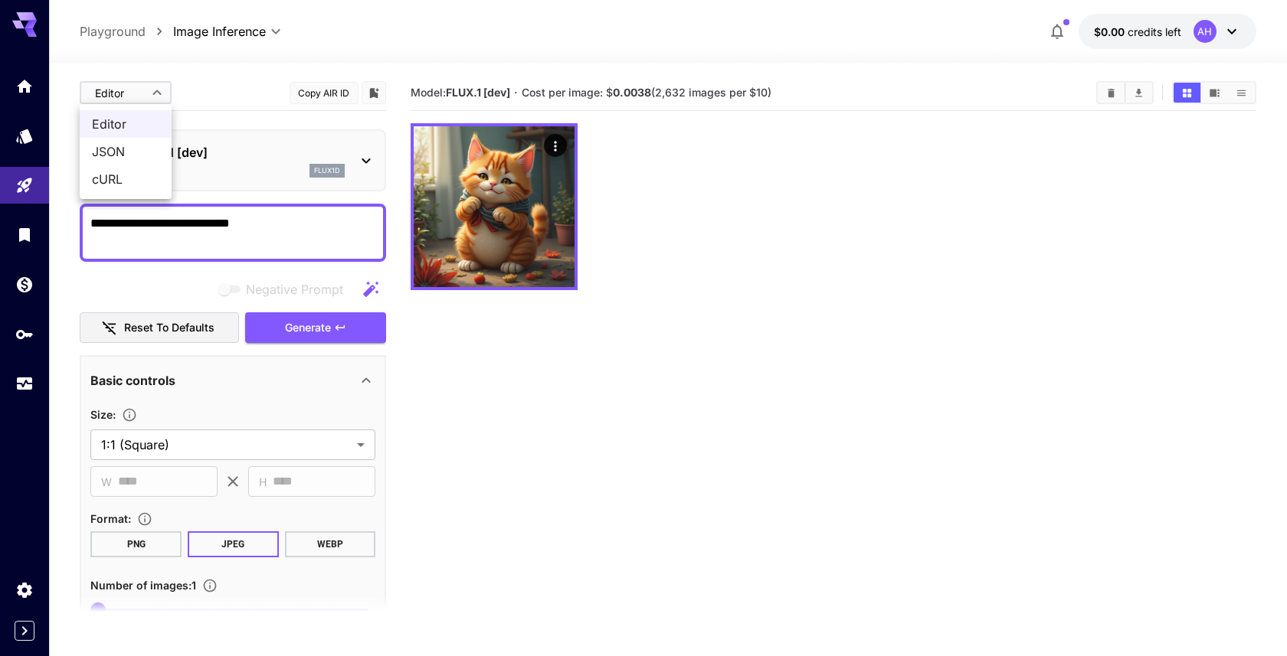
click at [145, 87] on body "**********" at bounding box center [643, 388] width 1287 height 777
click at [178, 78] on div at bounding box center [643, 328] width 1287 height 656
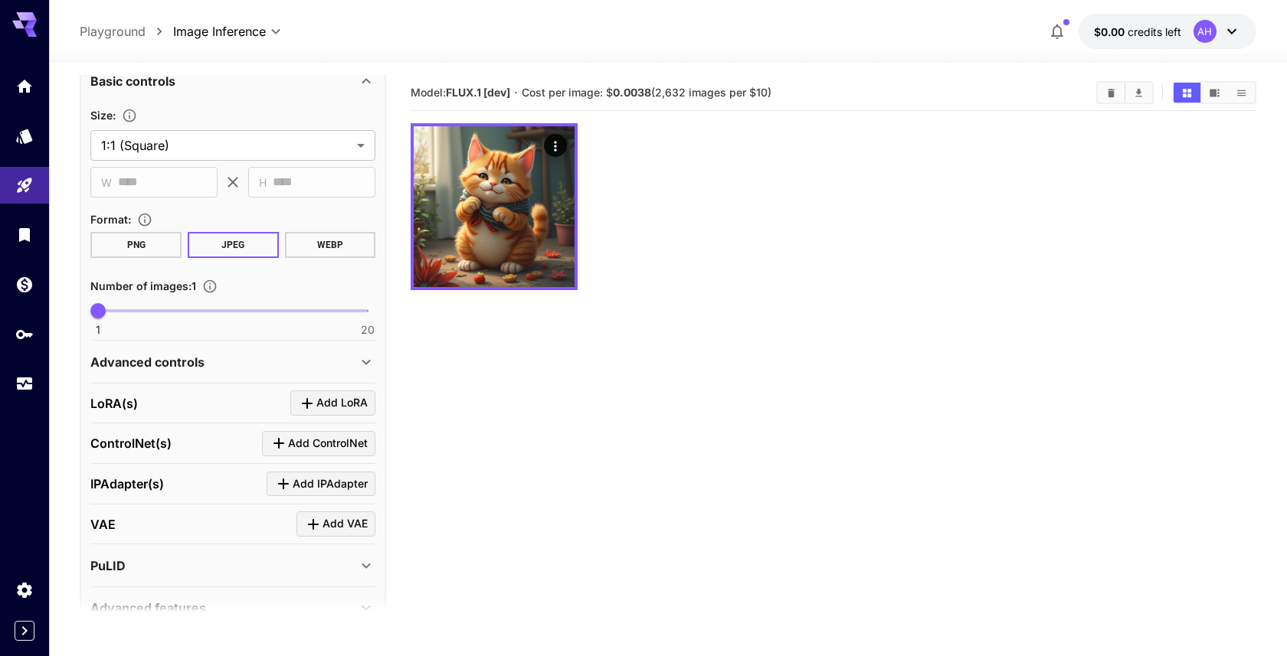
scroll to position [377, 0]
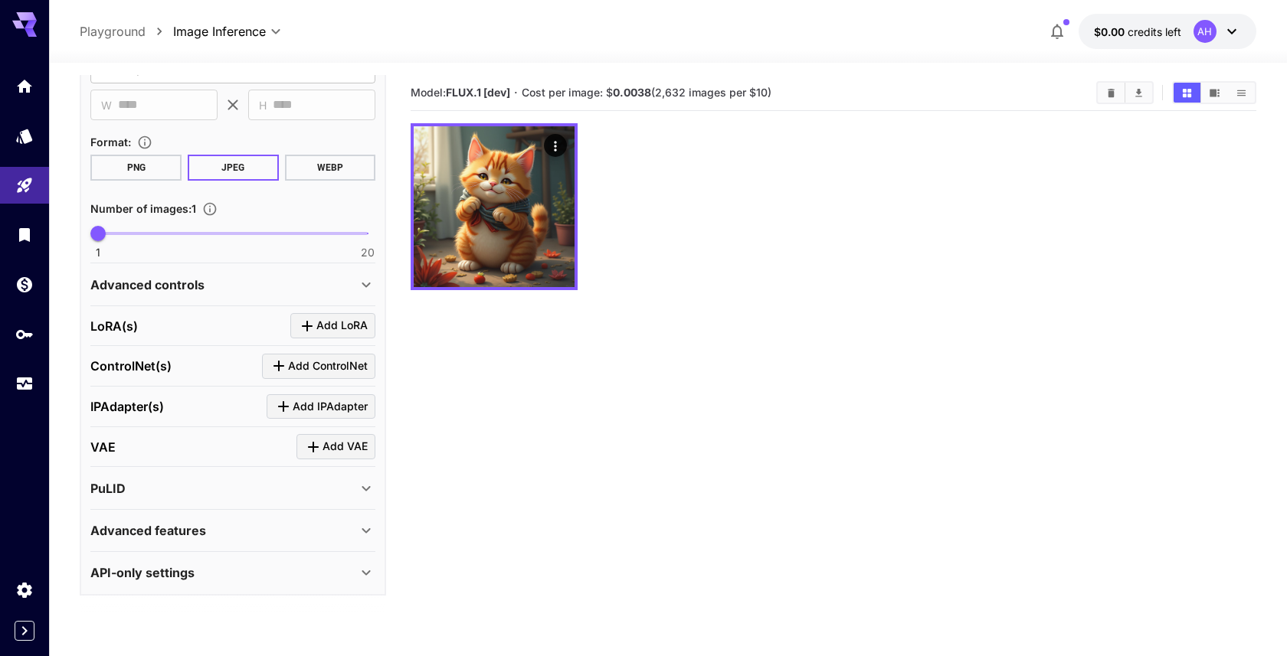
click at [332, 518] on div "Advanced features" at bounding box center [232, 530] width 285 height 37
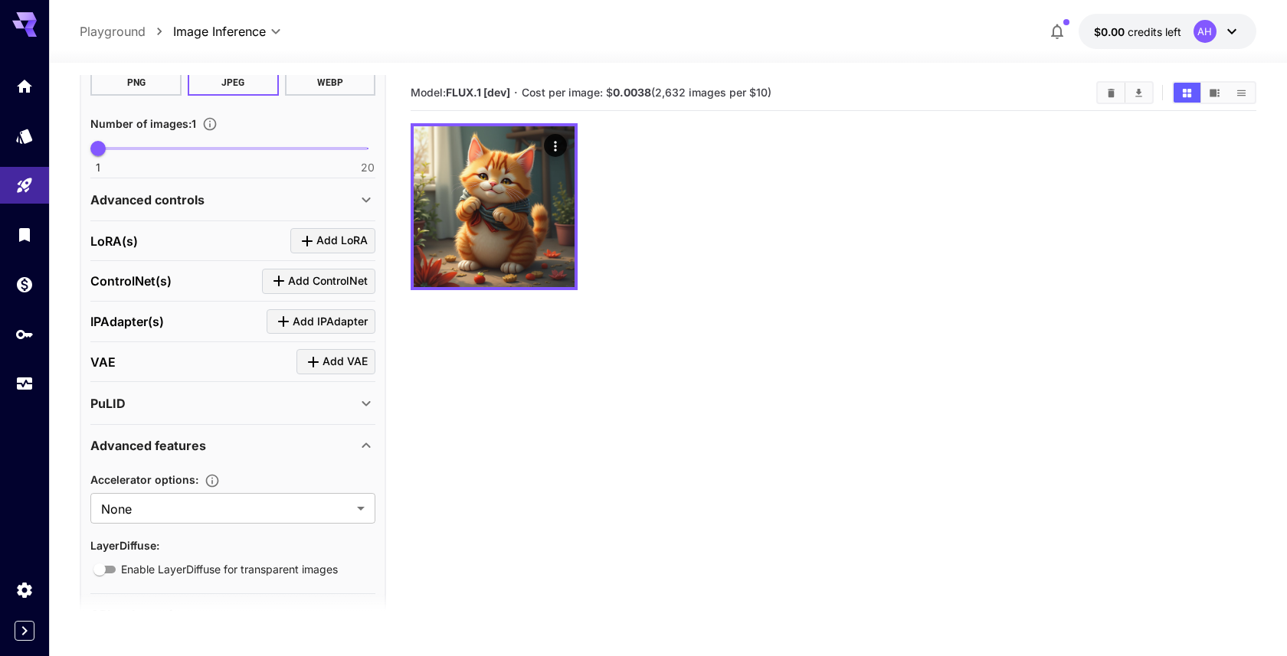
scroll to position [505, 0]
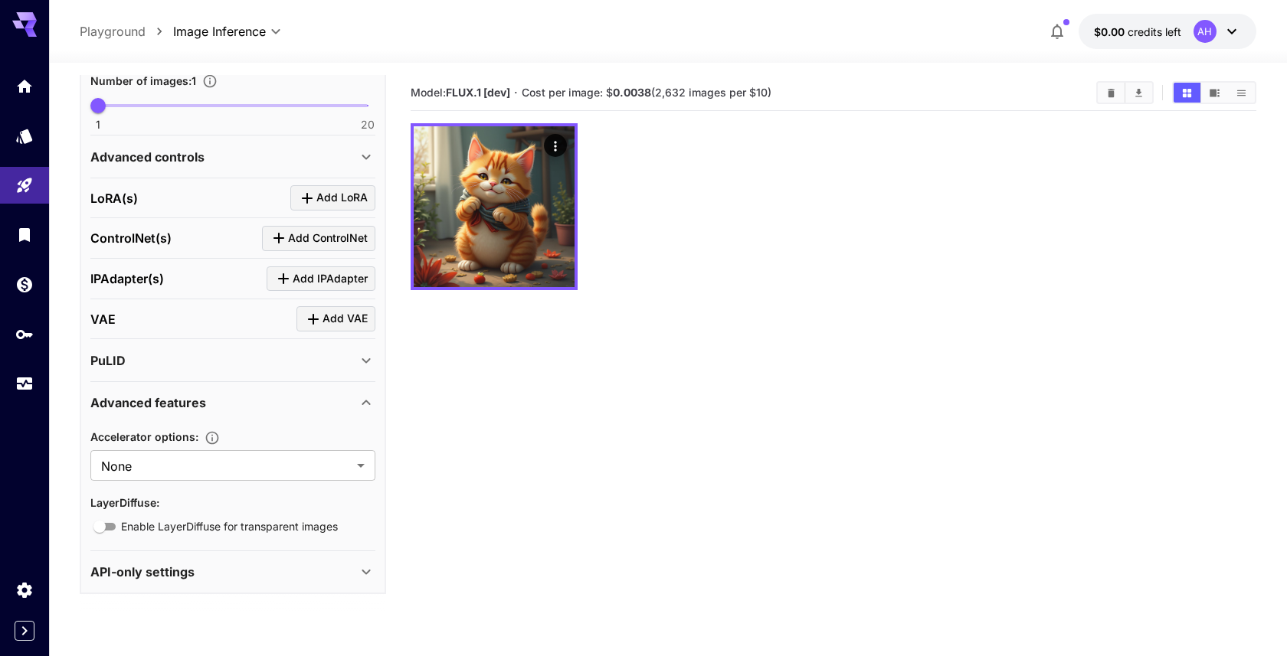
click at [309, 365] on div "PuLID" at bounding box center [223, 360] width 266 height 18
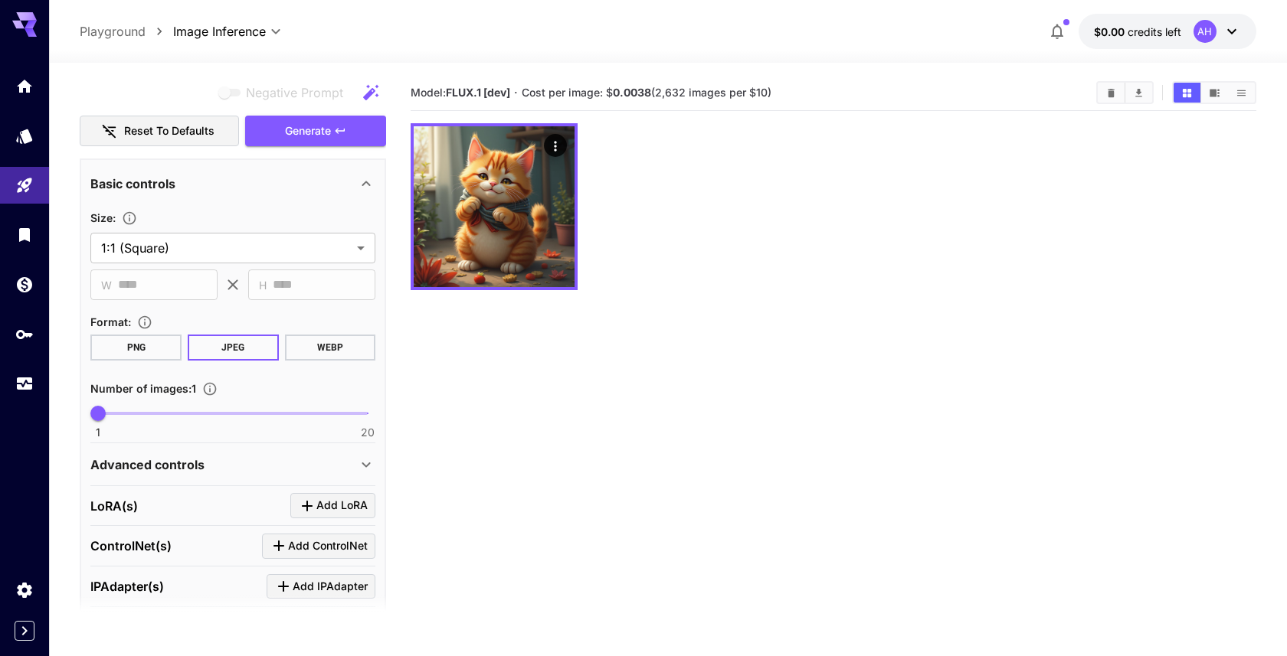
scroll to position [0, 0]
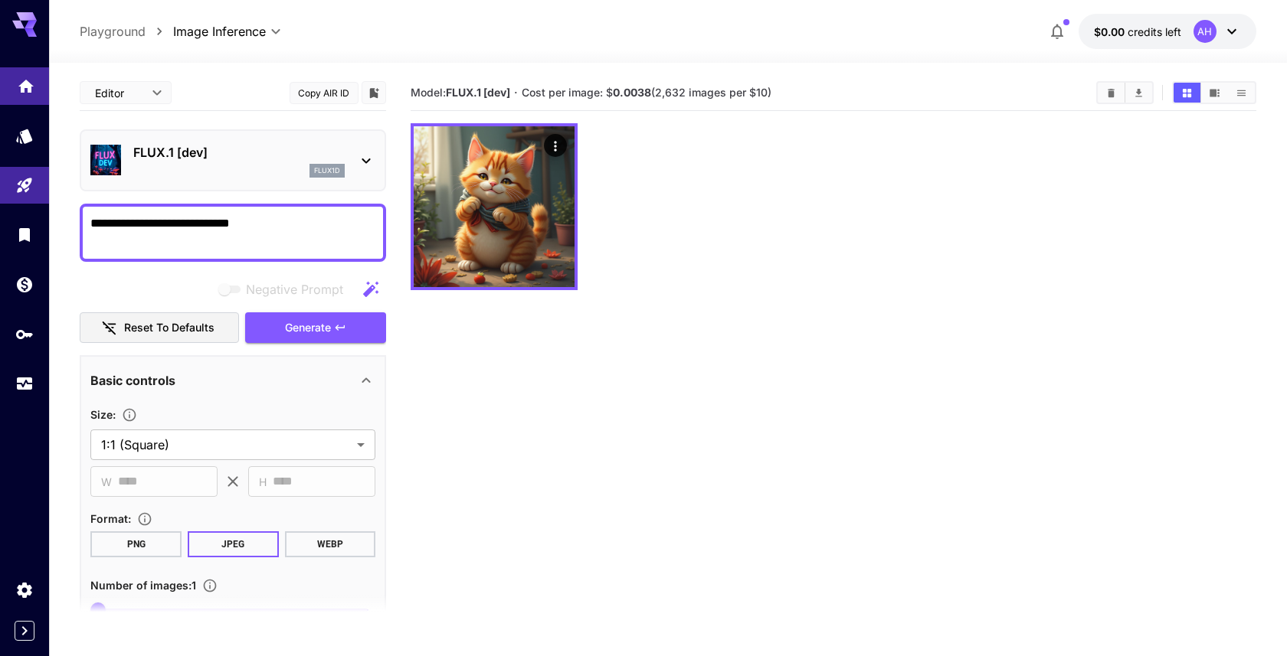
click at [24, 94] on link at bounding box center [24, 86] width 49 height 38
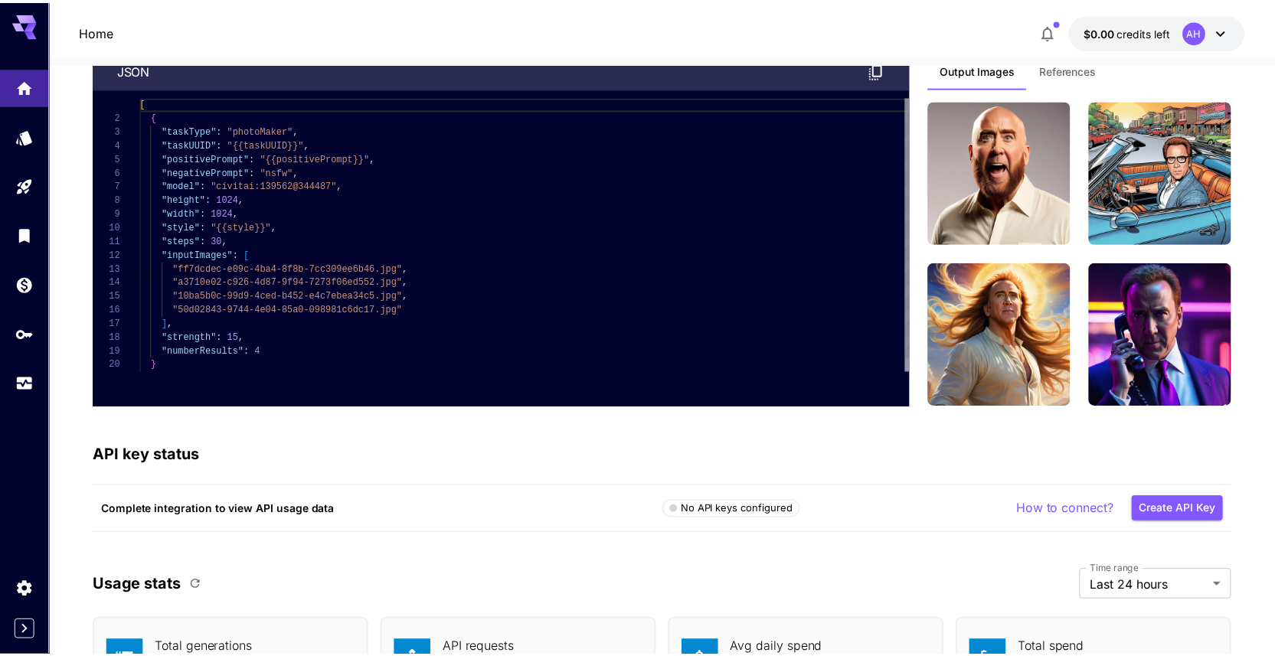
scroll to position [4302, 0]
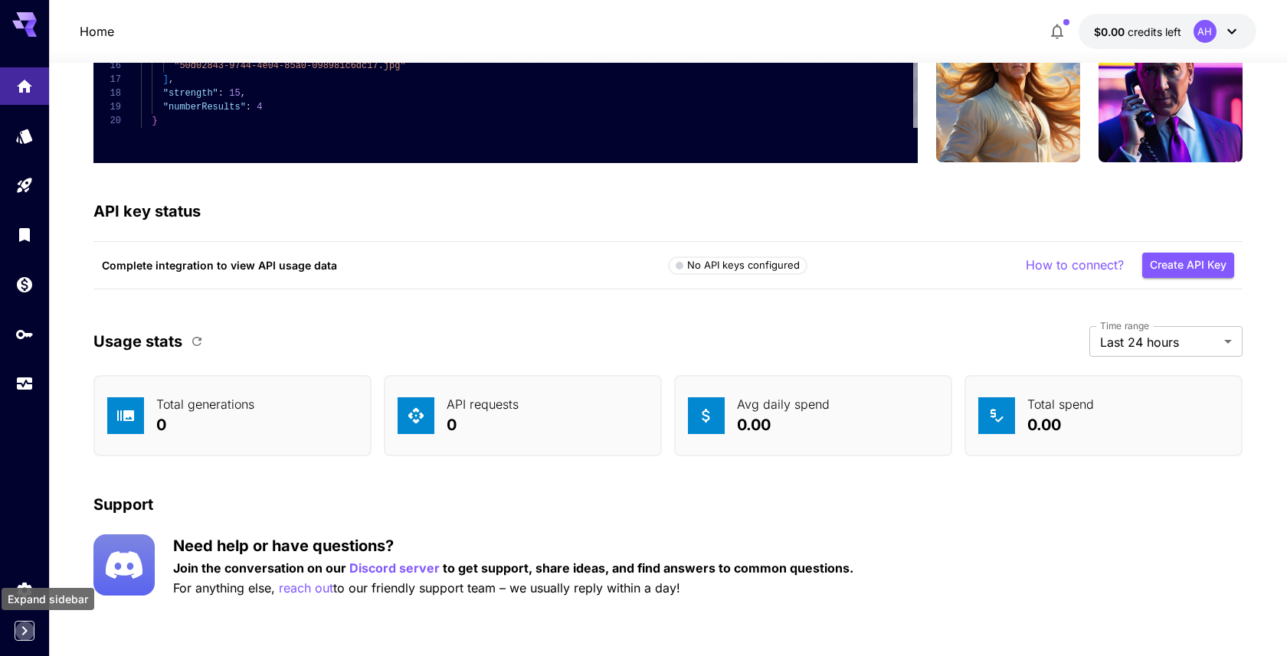
click at [24, 634] on icon "Expand sidebar" at bounding box center [24, 631] width 18 height 18
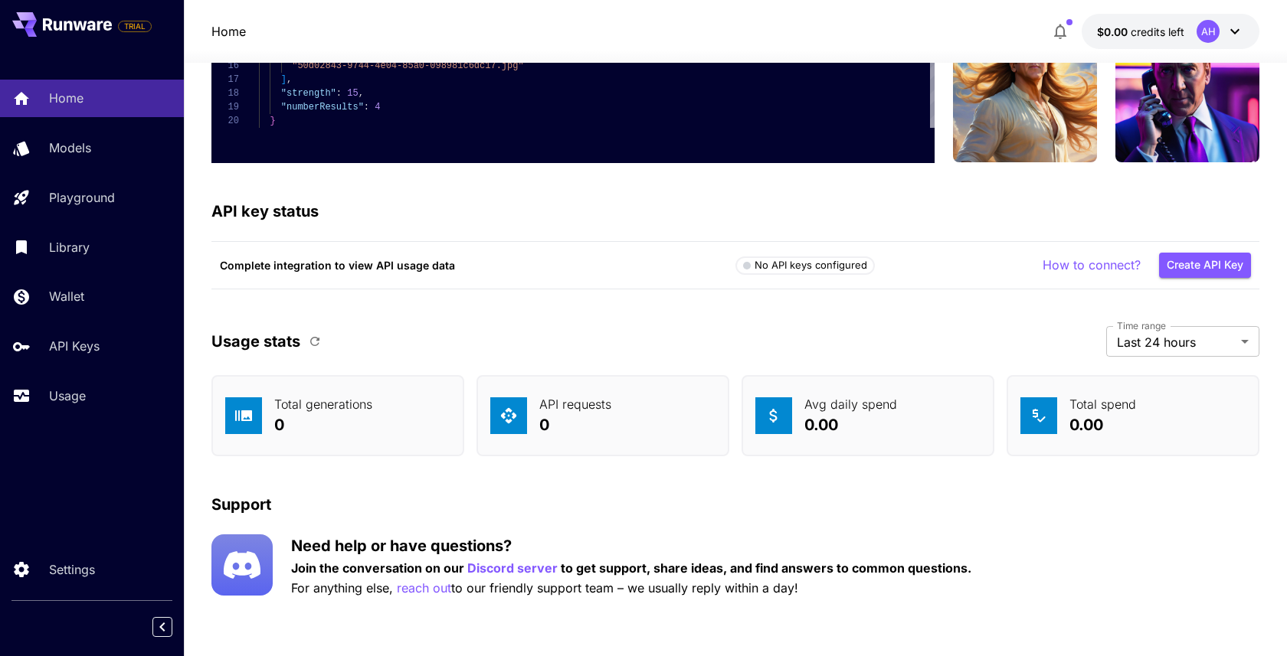
click at [66, 24] on icon at bounding box center [68, 26] width 8 height 10
